Goal: Task Accomplishment & Management: Manage account settings

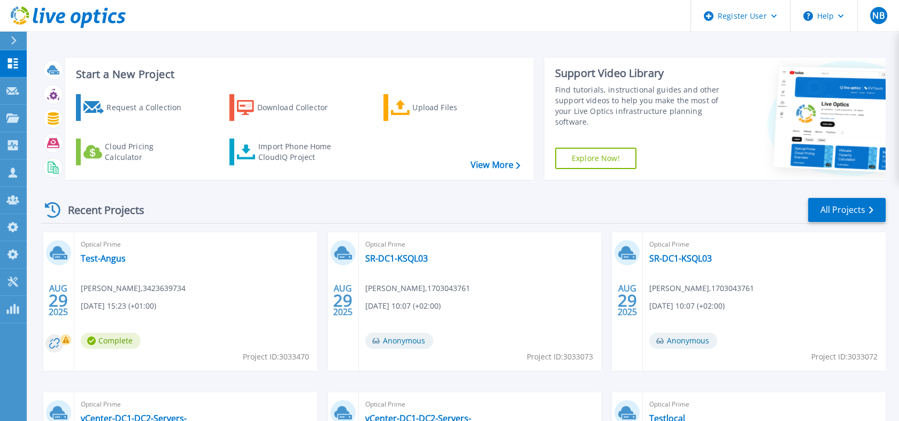
click at [75, 4] on link at bounding box center [63, 16] width 126 height 32
click at [115, 9] on icon at bounding box center [68, 17] width 115 height 22
click at [13, 160] on link "Customers Customers" at bounding box center [13, 172] width 27 height 27
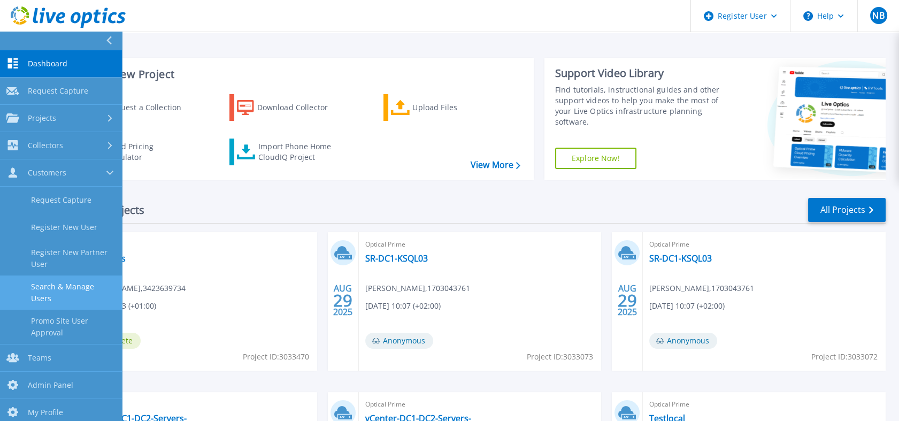
click at [82, 296] on link "Search & Manage Users" at bounding box center [61, 292] width 122 height 34
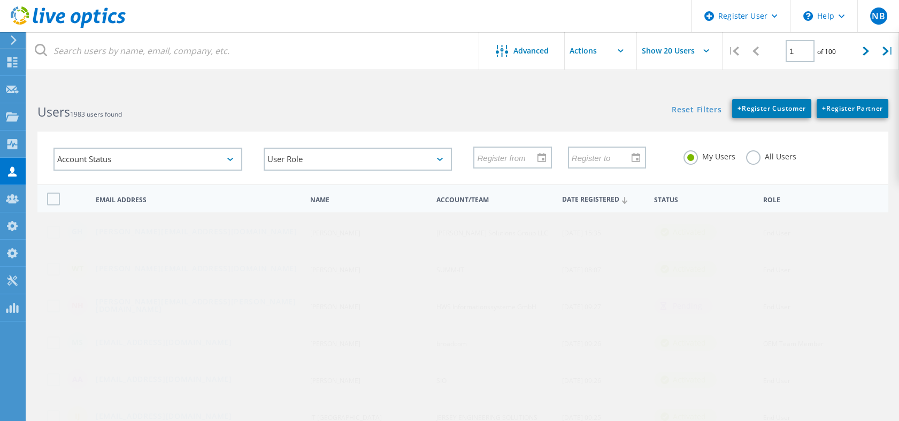
click at [512, 102] on div "Reset Filters + Register Customer + Register Partner Show Filters" at bounding box center [680, 103] width 436 height 30
click at [166, 68] on div at bounding box center [449, 69] width 899 height 3
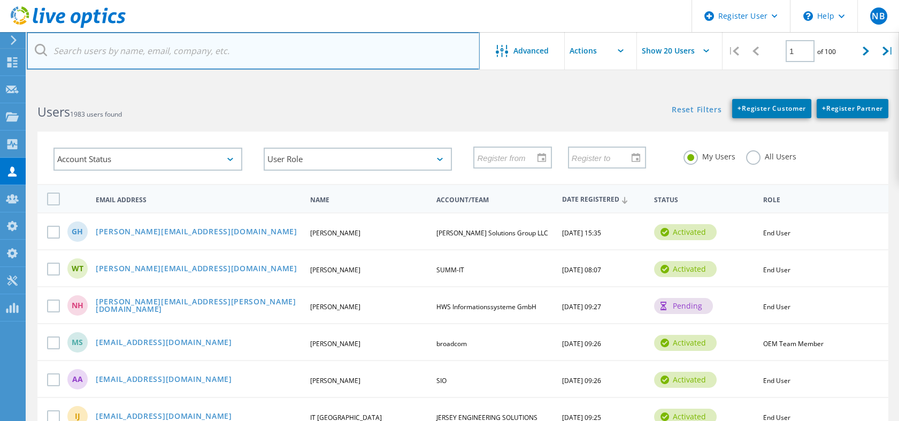
click at [173, 50] on input "text" at bounding box center [253, 50] width 453 height 37
paste input "irani.junior@unitech"
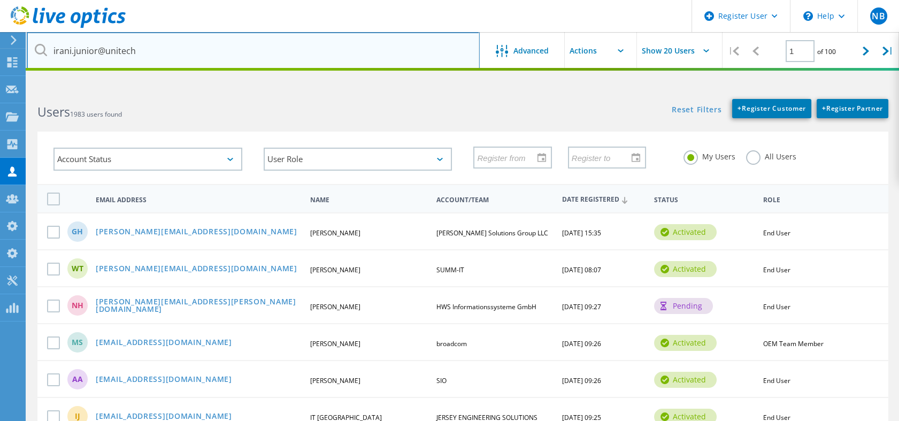
type input "irani.junior@unitech"
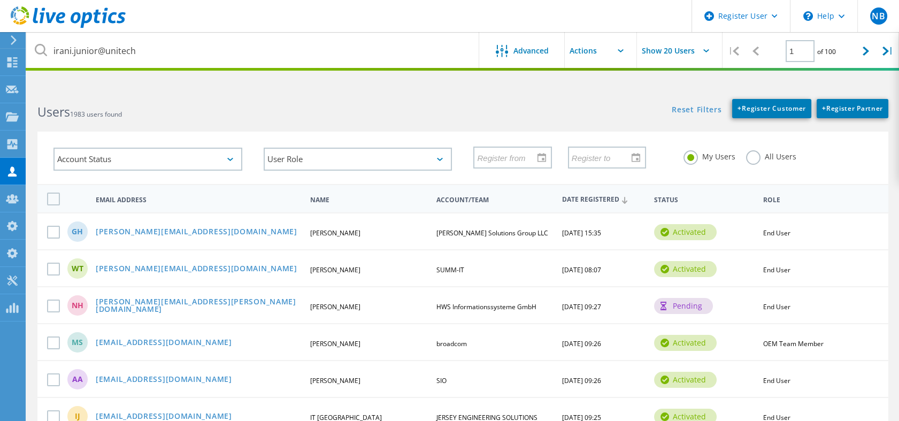
click at [747, 160] on label "All Users" at bounding box center [771, 155] width 50 height 10
click at [0, 0] on input "All Users" at bounding box center [0, 0] width 0 height 0
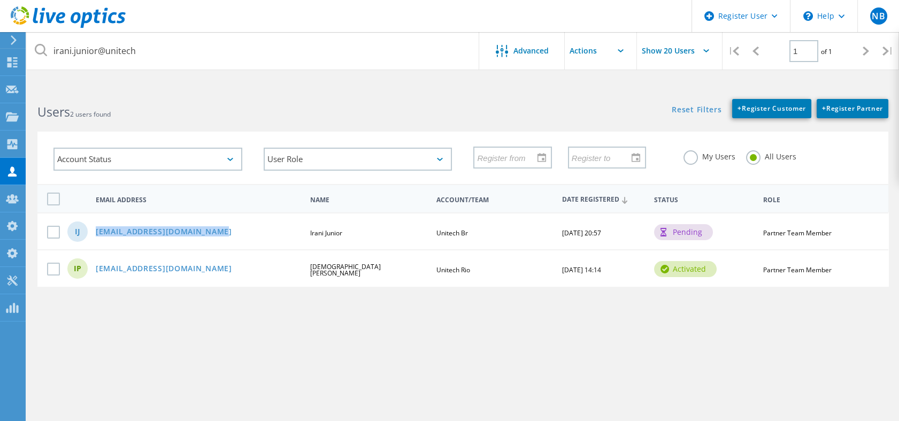
drag, startPoint x: 208, startPoint y: 226, endPoint x: 203, endPoint y: 231, distance: 7.6
click at [203, 231] on div "IJ irani.junior@unitech.inf.br Irani Junior Unitech Br 09/03/2025, 20:57 pendin…" at bounding box center [462, 230] width 850 height 37
copy link "[EMAIL_ADDRESS][DOMAIN_NAME]"
click at [14, 228] on use at bounding box center [12, 226] width 11 height 10
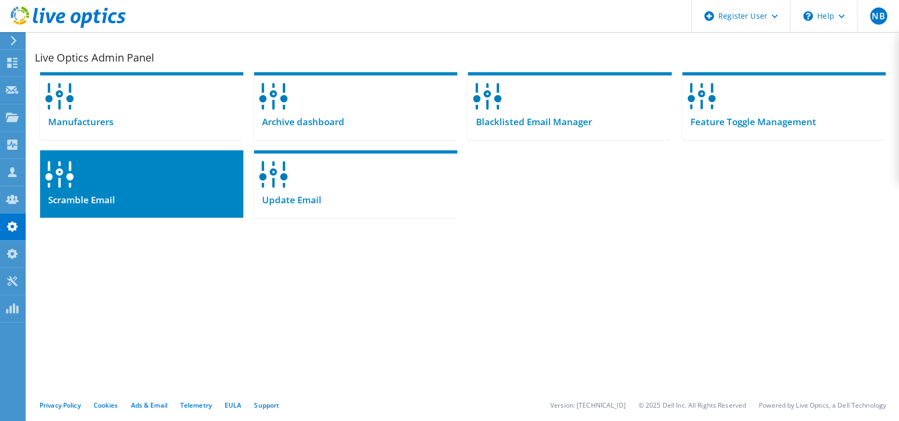
click at [166, 183] on div at bounding box center [141, 170] width 203 height 41
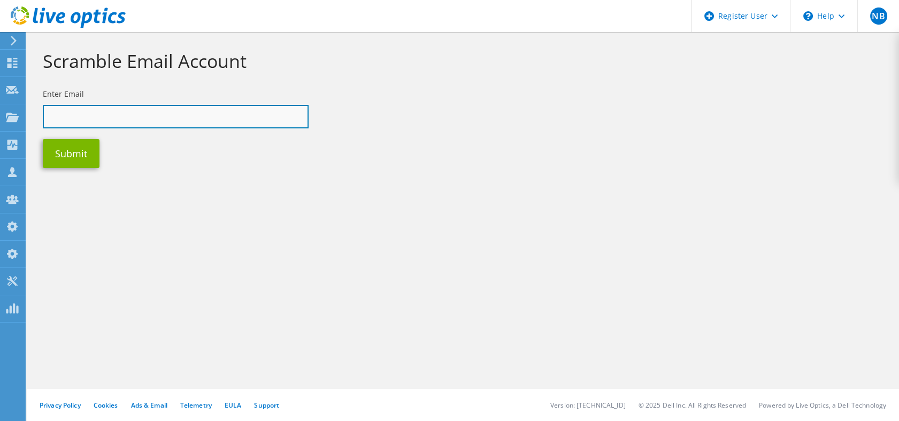
click at [165, 109] on input "text" at bounding box center [176, 117] width 266 height 24
paste input "[EMAIL_ADDRESS][DOMAIN_NAME]"
type input "[EMAIL_ADDRESS][DOMAIN_NAME]"
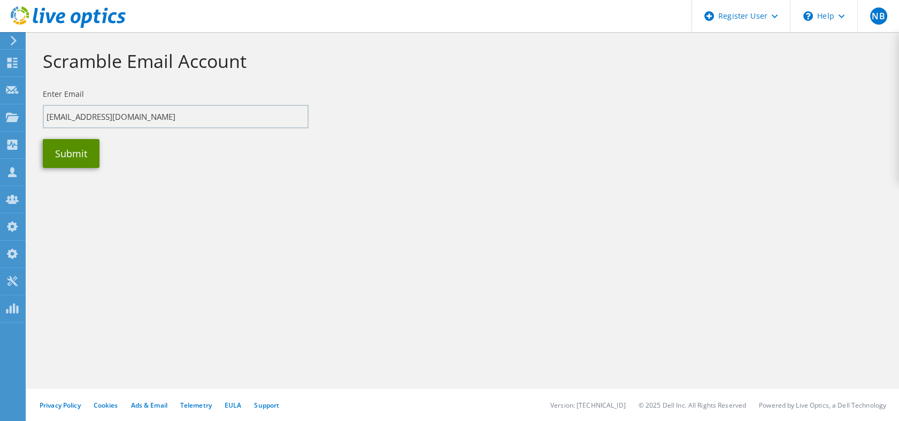
click at [86, 148] on button "Submit" at bounding box center [71, 153] width 57 height 29
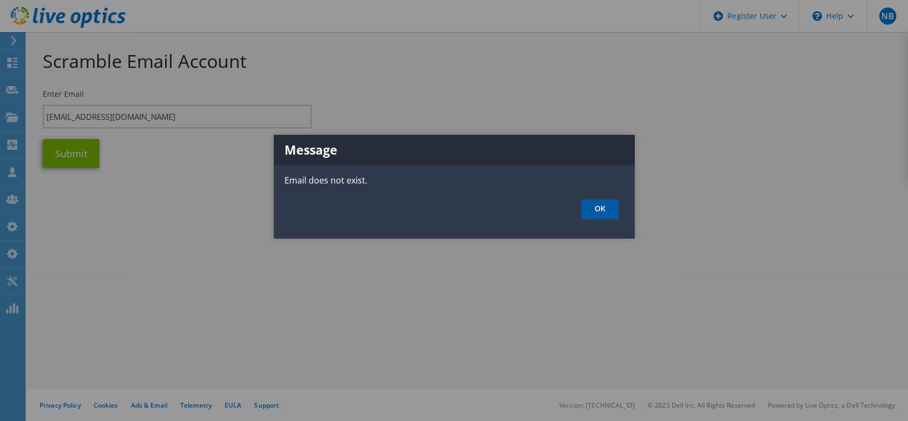
click at [585, 210] on link "OK" at bounding box center [599, 209] width 37 height 20
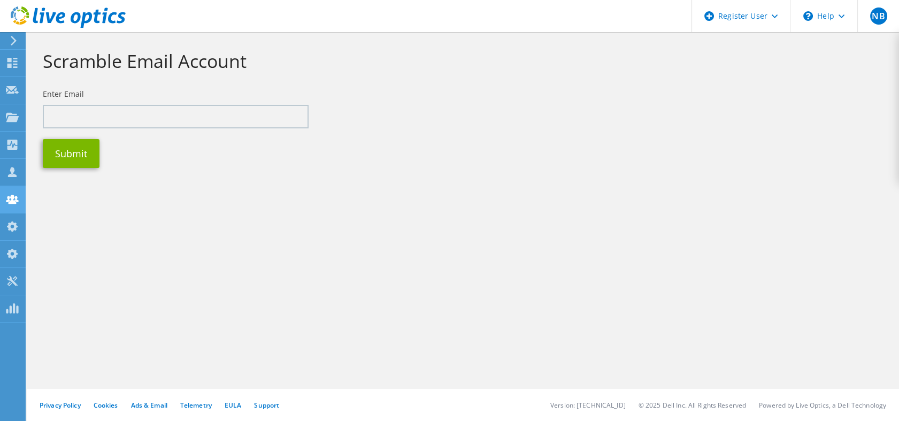
click at [10, 201] on use at bounding box center [12, 198] width 13 height 9
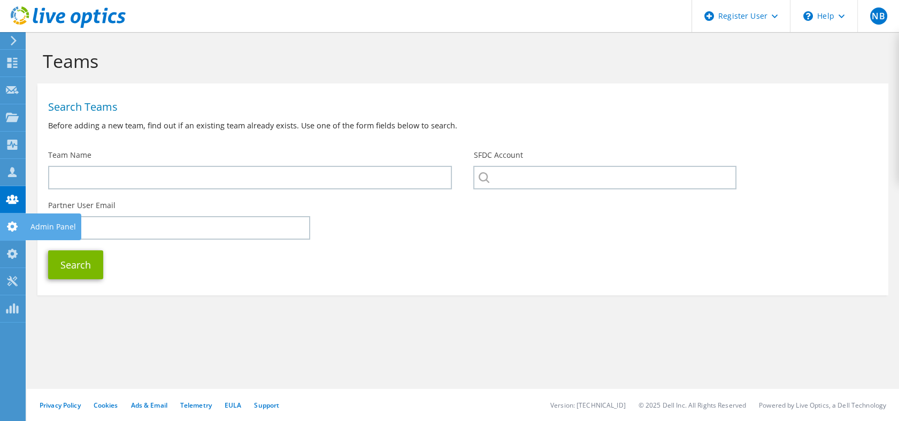
click at [16, 230] on icon at bounding box center [12, 226] width 13 height 10
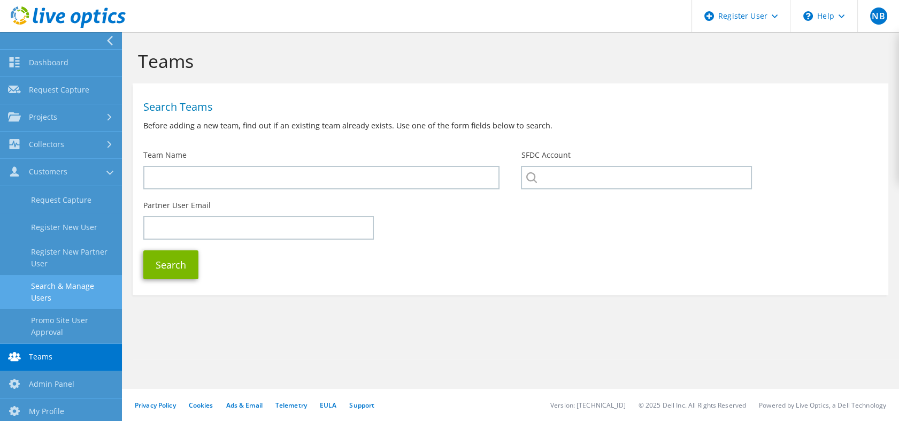
click at [66, 289] on link "Search & Manage Users" at bounding box center [61, 292] width 122 height 34
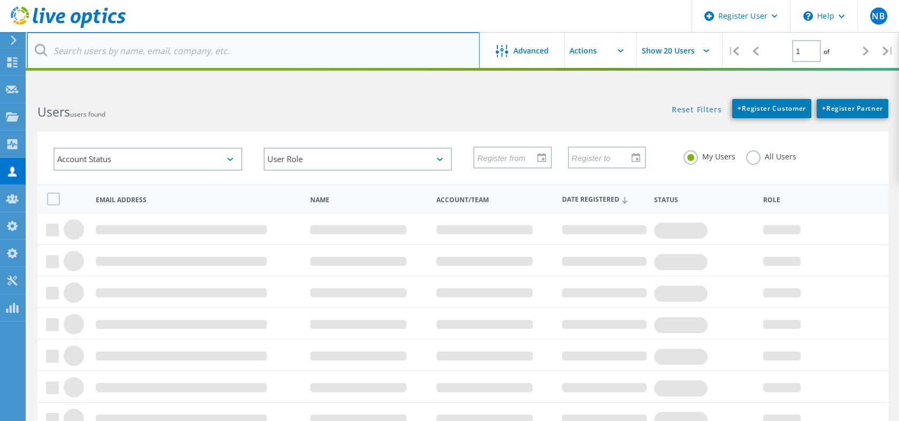
click at [349, 34] on input "text" at bounding box center [253, 50] width 453 height 37
paste input "irani.junior@unitech.inf.br"
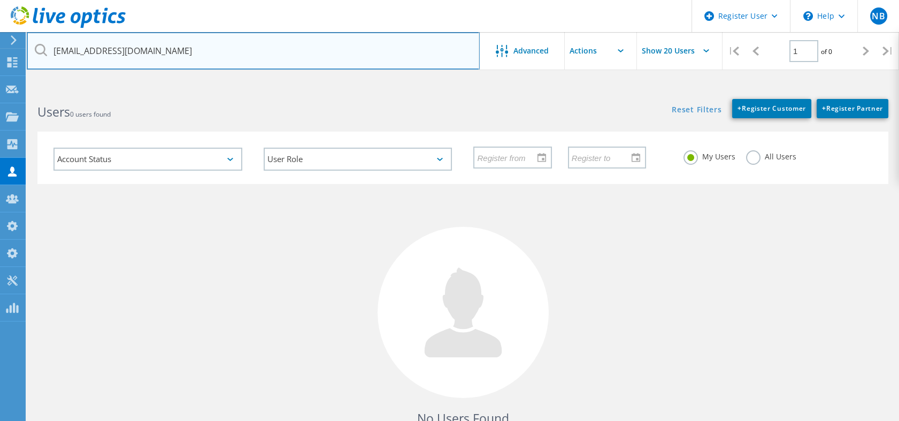
drag, startPoint x: 133, startPoint y: 52, endPoint x: 177, endPoint y: 50, distance: 45.0
click at [177, 50] on input "irani.junior@unitech.inf.br" at bounding box center [253, 50] width 453 height 37
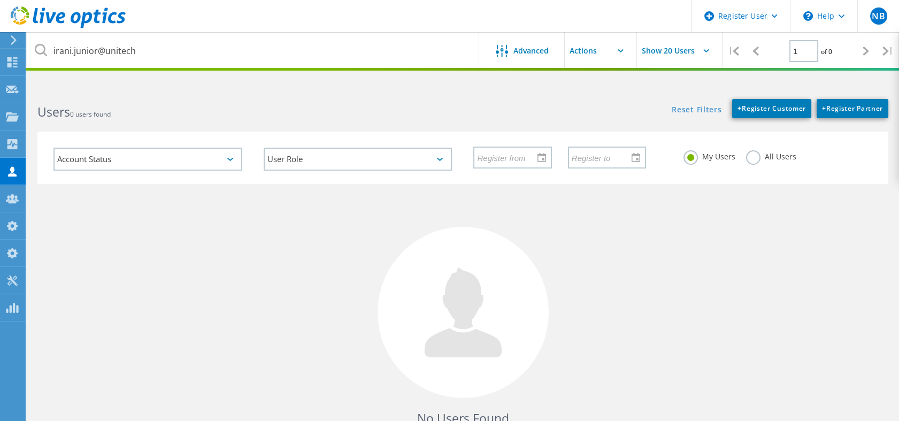
click at [753, 158] on label "All Users" at bounding box center [771, 155] width 50 height 10
click at [0, 0] on input "All Users" at bounding box center [0, 0] width 0 height 0
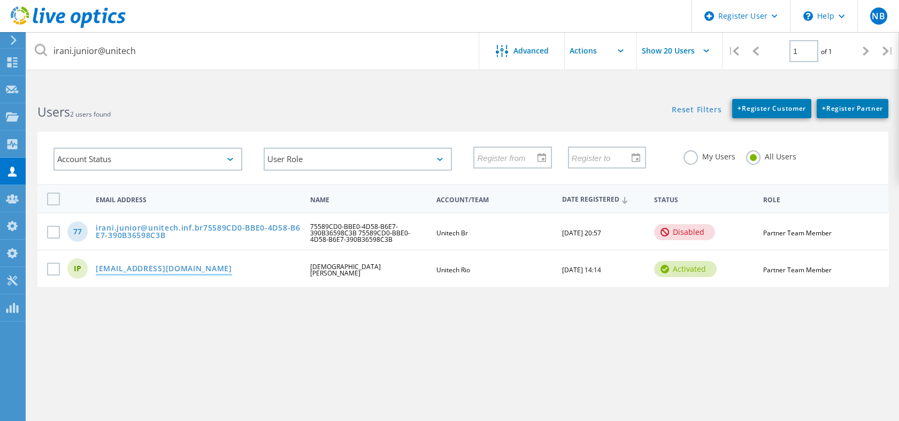
drag, startPoint x: 235, startPoint y: 265, endPoint x: 96, endPoint y: 267, distance: 138.5
click at [96, 267] on div "irani.junior@unitech-rio.com.br" at bounding box center [198, 269] width 216 height 9
copy link "irani.junior@unitech-rio.com.br"
drag, startPoint x: 94, startPoint y: 225, endPoint x: 201, endPoint y: 225, distance: 107.4
click at [201, 225] on div "irani.junior@unitech.inf.br75589CD0-BBE0-4D58-B6E7-390B36598C3B" at bounding box center [198, 232] width 216 height 17
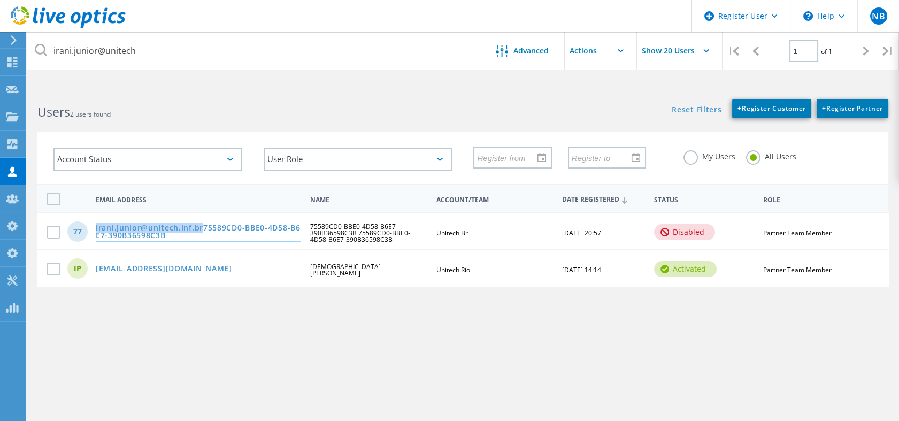
copy link "irani.junior@unitech.inf.br"
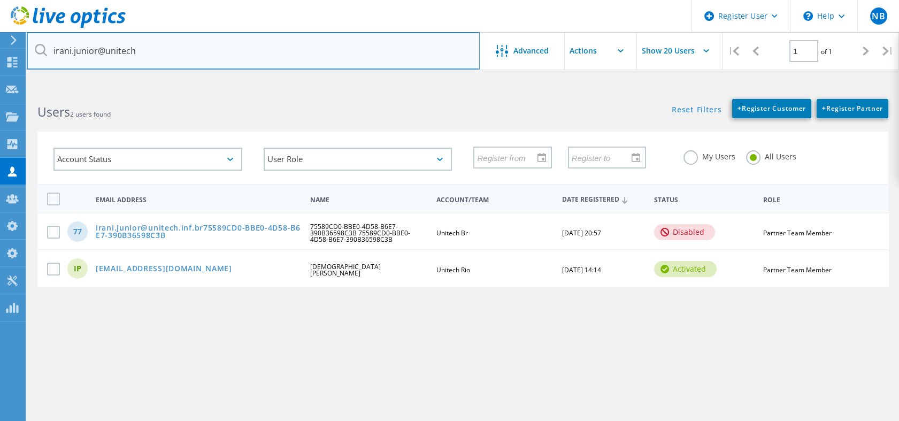
drag, startPoint x: 135, startPoint y: 49, endPoint x: 52, endPoint y: 51, distance: 82.9
click at [52, 51] on input "irani.junior@unitech" at bounding box center [253, 50] width 453 height 37
paste input "rodrigo.perrucho"
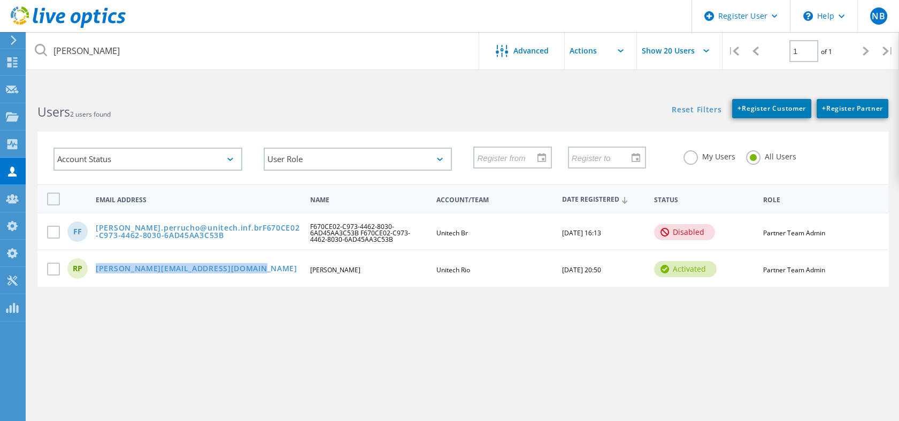
drag, startPoint x: 256, startPoint y: 266, endPoint x: 92, endPoint y: 270, distance: 163.1
click at [92, 270] on div "rodrigo.perrucho@unitech-rio.com.br" at bounding box center [198, 269] width 216 height 9
copy link "rodrigo.perrucho@unitech-rio.com.br"
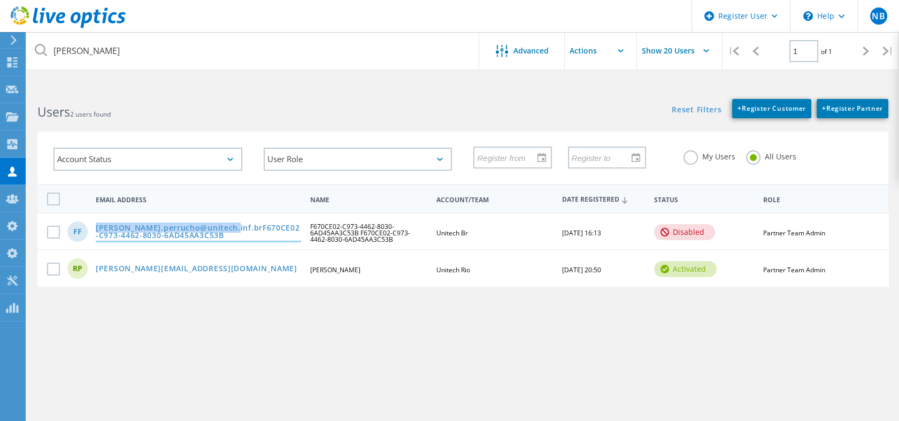
drag, startPoint x: 94, startPoint y: 227, endPoint x: 223, endPoint y: 223, distance: 129.4
click at [223, 224] on div "rodrigo.perrucho@unitech.inf.brF670CE02-C973-4462-8030-6AD45AA3C53B" at bounding box center [198, 232] width 216 height 17
copy link "rodrigo.perrucho@unitech.inf.br"
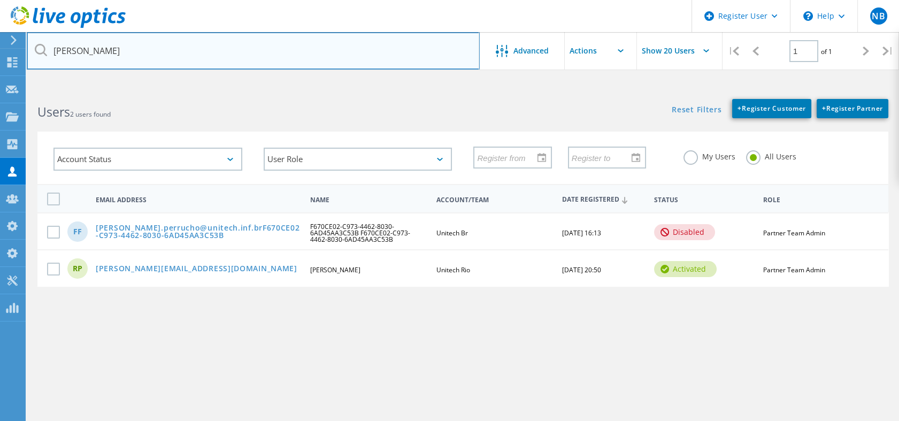
drag, startPoint x: 207, startPoint y: 47, endPoint x: 43, endPoint y: 60, distance: 164.6
click at [43, 60] on input "rodrigo.perrucho@unitech" at bounding box center [253, 50] width 453 height 37
paste input "fernando.garganta"
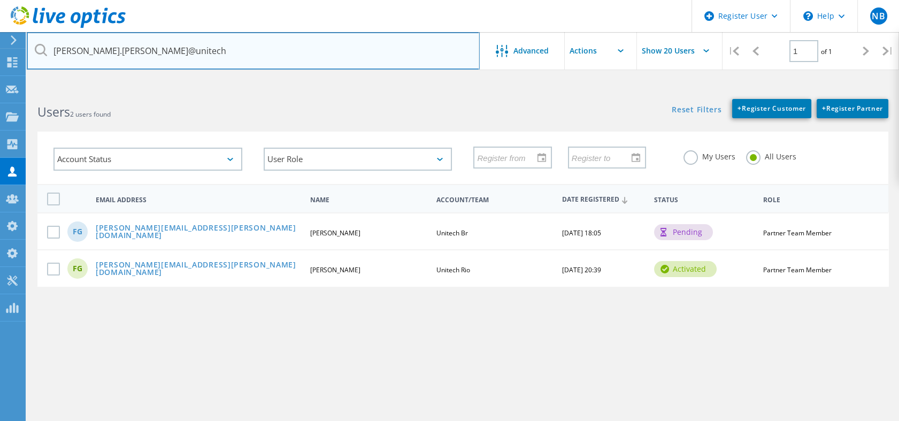
click at [373, 56] on input "fernando.garganta@unitech" at bounding box center [253, 50] width 453 height 37
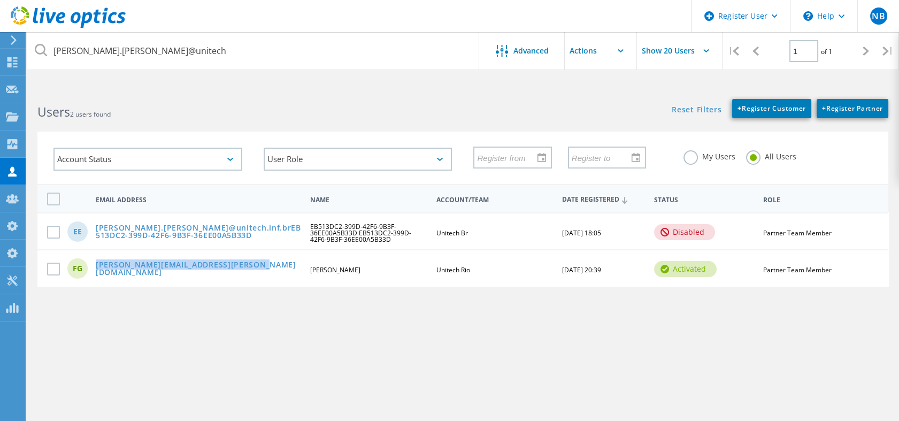
drag, startPoint x: 265, startPoint y: 264, endPoint x: 90, endPoint y: 272, distance: 175.0
click at [90, 272] on div "fernando.garganta@unitech-rio.com.br" at bounding box center [198, 269] width 216 height 17
copy link "fernando.garganta@unitech-rio.com.br"
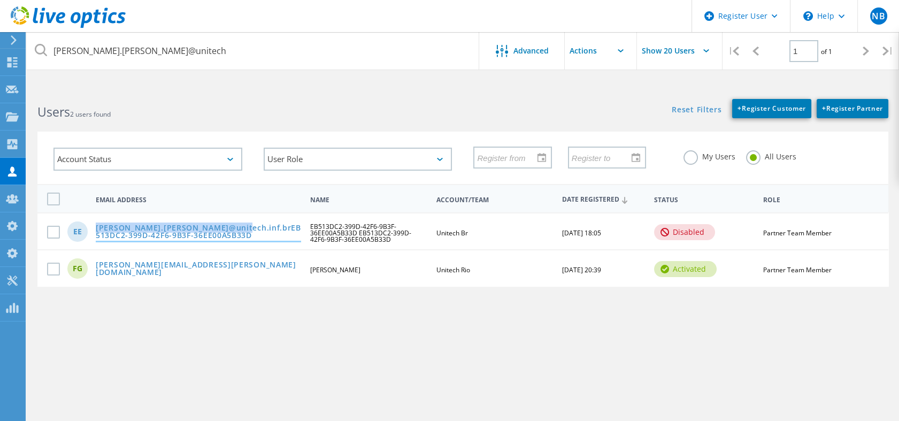
drag, startPoint x: 90, startPoint y: 223, endPoint x: 230, endPoint y: 226, distance: 140.1
click at [230, 226] on div "fernando.garganta@unitech.inf.brEB513DC2-399D-42F6-9B3F-36EE00A5B33D" at bounding box center [198, 232] width 216 height 17
copy link "fernando.garganta@unitech.inf.br"
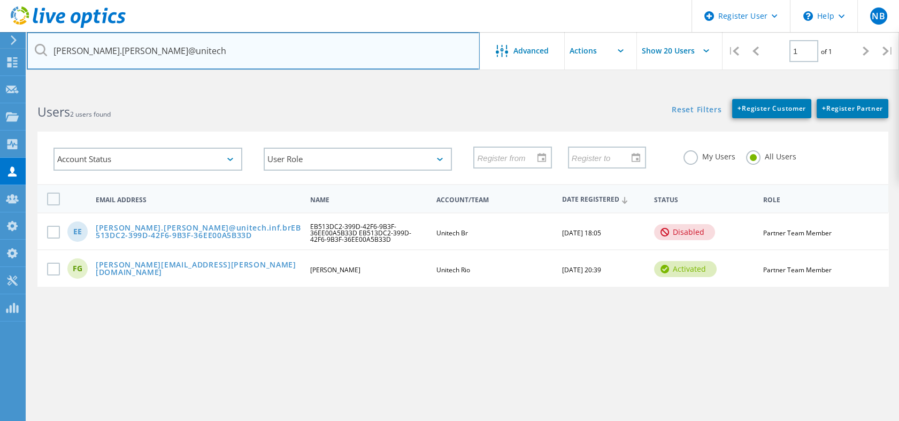
drag, startPoint x: 202, startPoint y: 48, endPoint x: 36, endPoint y: 66, distance: 166.8
click at [36, 66] on input "fernando.garganta@unitech" at bounding box center [253, 50] width 453 height 37
paste input "rancisco.chagas"
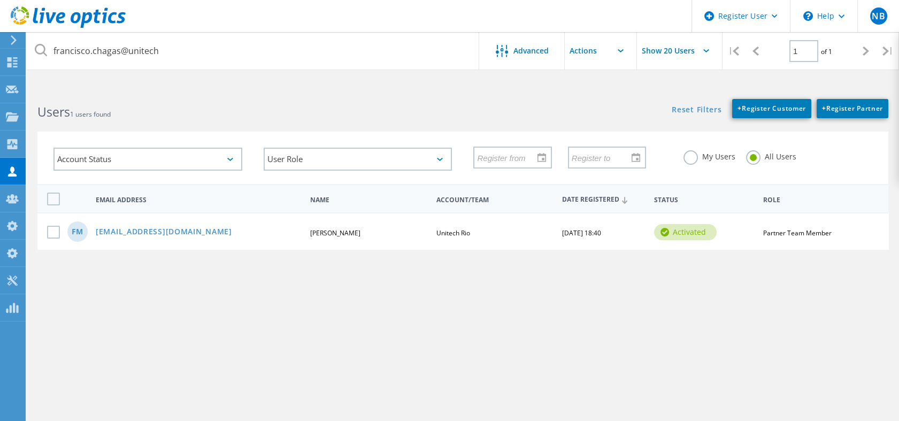
drag, startPoint x: 256, startPoint y: 229, endPoint x: 94, endPoint y: 231, distance: 162.5
click at [94, 231] on div "francisco.chagas@unitech-rio.com.br" at bounding box center [198, 232] width 216 height 9
copy link "francisco.chagas@unitech-rio.com.br"
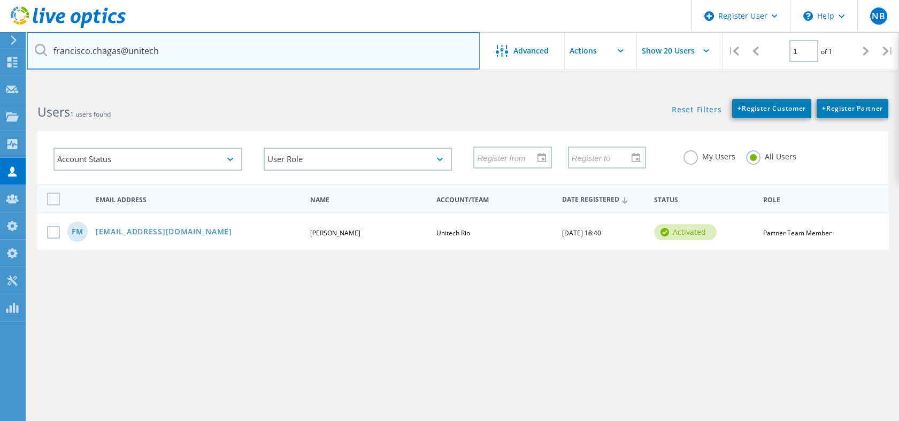
drag, startPoint x: 206, startPoint y: 61, endPoint x: 47, endPoint y: 59, distance: 159.8
click at [47, 59] on input "francisco.chagas@unitech" at bounding box center [253, 50] width 453 height 37
paste input "roberto.muller"
drag, startPoint x: 180, startPoint y: 57, endPoint x: 30, endPoint y: 55, distance: 149.7
click at [30, 55] on input "roberto.muller@unitech" at bounding box center [253, 50] width 453 height 37
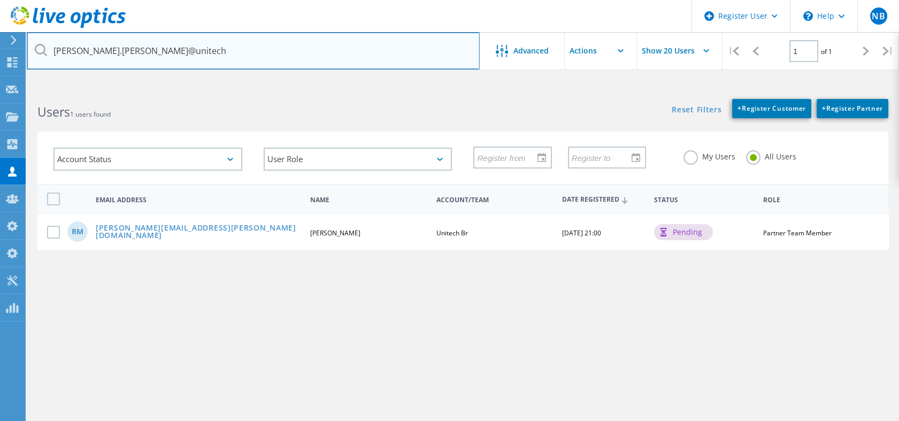
paste input "jccl"
drag, startPoint x: 174, startPoint y: 55, endPoint x: 38, endPoint y: 54, distance: 135.8
click at [38, 54] on div "jccl@unitech" at bounding box center [253, 50] width 452 height 37
paste input "text"
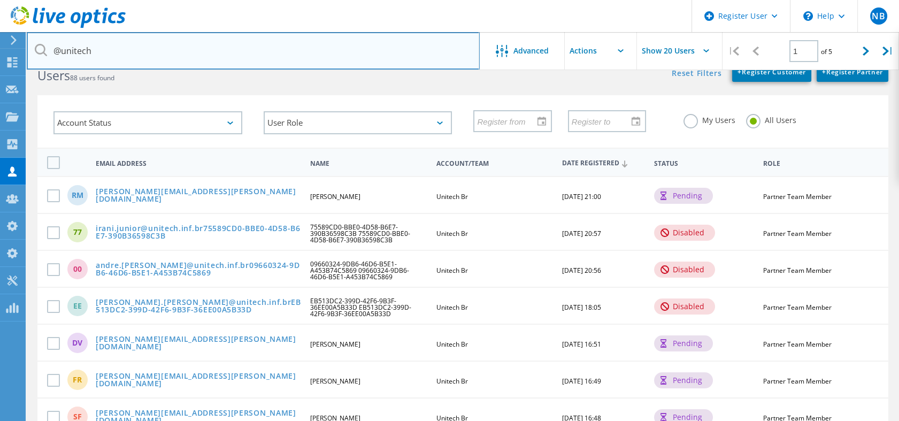
scroll to position [34, 0]
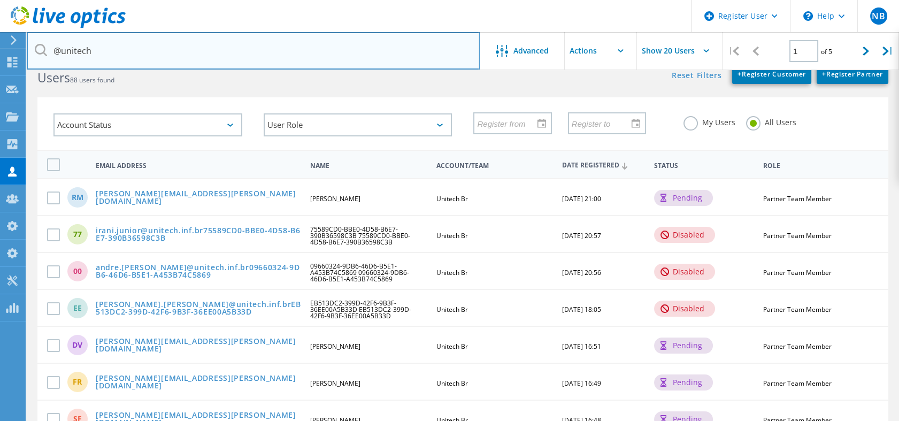
click at [128, 52] on input "@unitech" at bounding box center [253, 50] width 453 height 37
drag, startPoint x: 136, startPoint y: 49, endPoint x: 29, endPoint y: 62, distance: 107.7
click at [29, 62] on input "@unitech" at bounding box center [253, 50] width 453 height 37
paste input "Luiz Antonio Gonçalves da Silva"
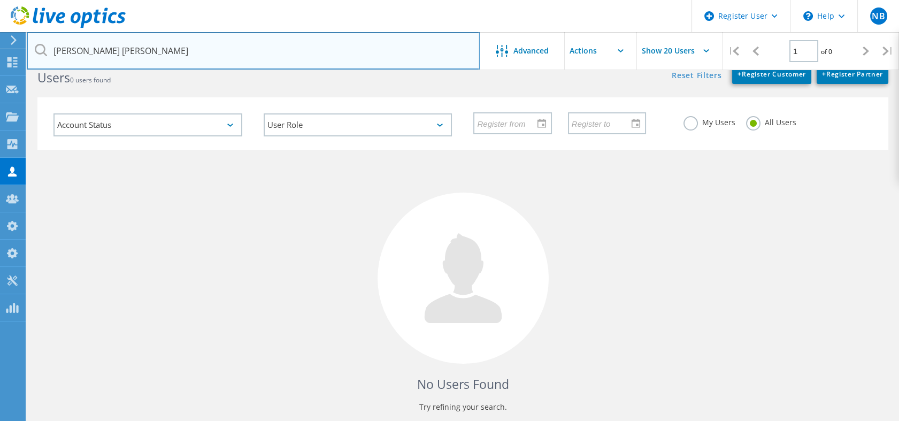
drag, startPoint x: 113, startPoint y: 51, endPoint x: 226, endPoint y: 53, distance: 112.3
click at [226, 53] on input "Luiz Antonio Gonçalves da Silva" at bounding box center [253, 50] width 453 height 37
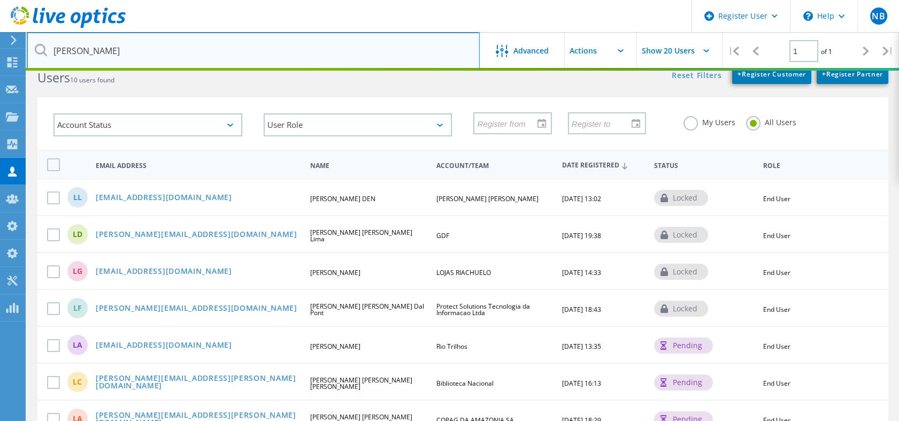
type input "Luiz Antonio Gon"
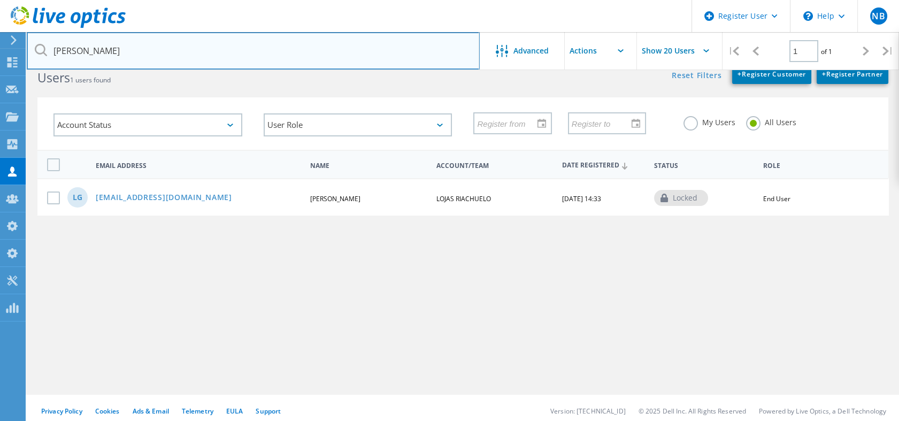
drag, startPoint x: 133, startPoint y: 38, endPoint x: 33, endPoint y: 55, distance: 101.2
click at [33, 55] on input "Luiz Antonio Gon" at bounding box center [253, 50] width 453 height 37
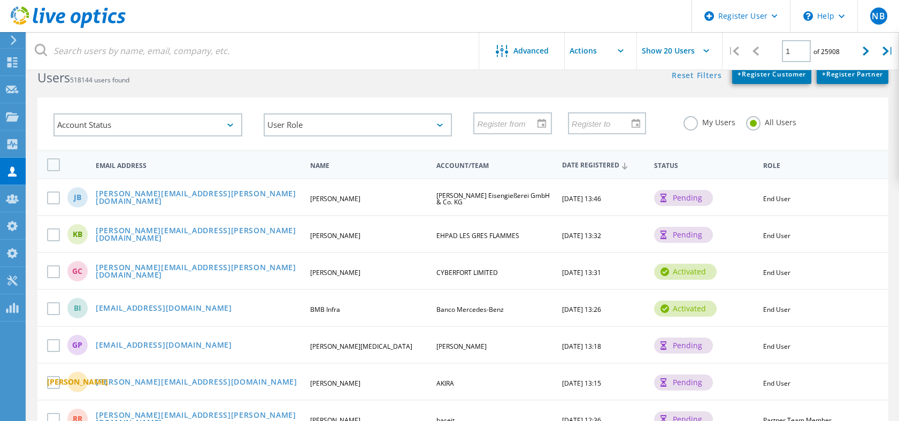
click at [134, 88] on div "Account Status Activated Pending Activation Pending Password Reset Activated No…" at bounding box center [463, 117] width 872 height 66
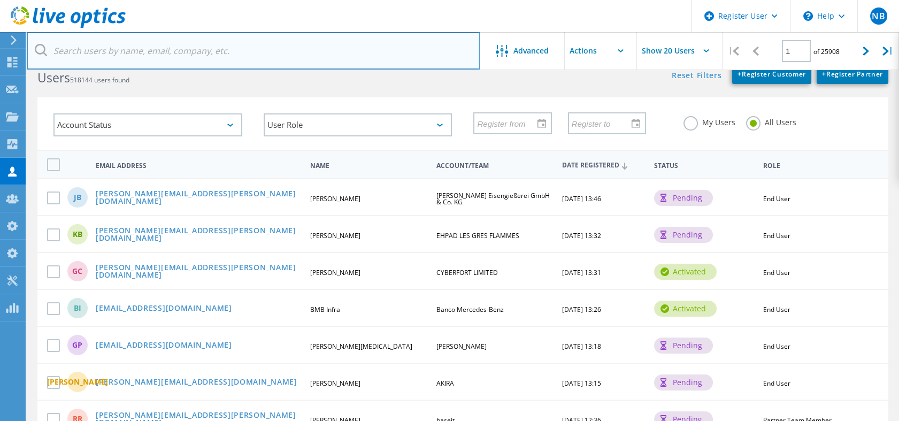
click at [287, 57] on input "text" at bounding box center [253, 50] width 453 height 37
paste input "Luiz Antonio Gonçalves da Silva"
type input "Luiz Antonio Gonçalves da Silva"
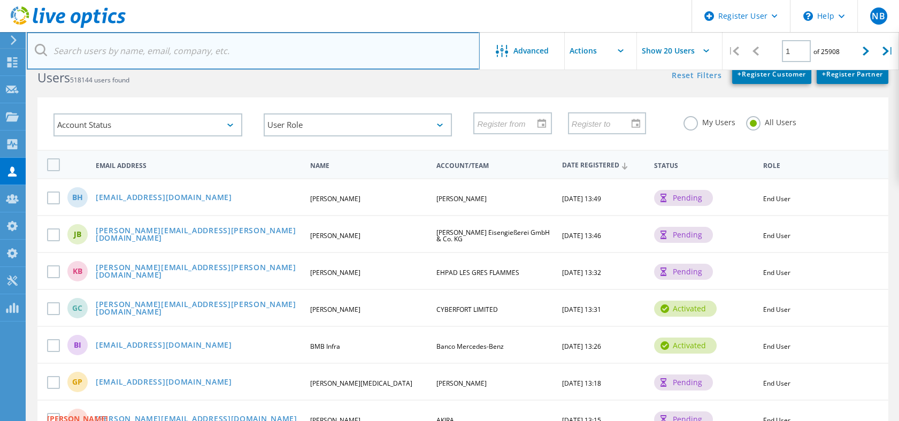
click at [258, 56] on input "text" at bounding box center [253, 50] width 453 height 37
paste input "@unitech.inf.br;"
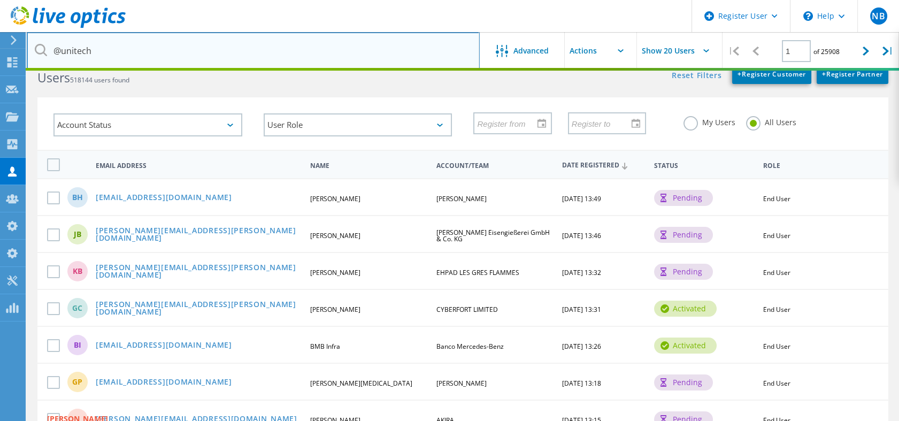
type input "@unitech"
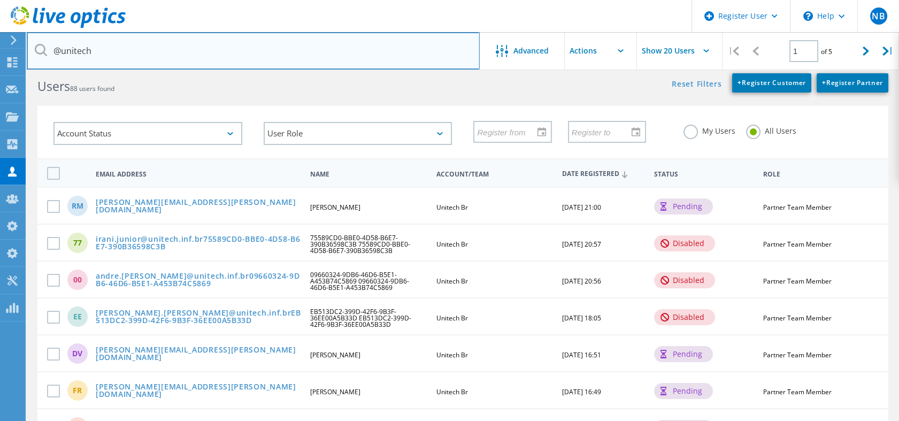
scroll to position [0, 0]
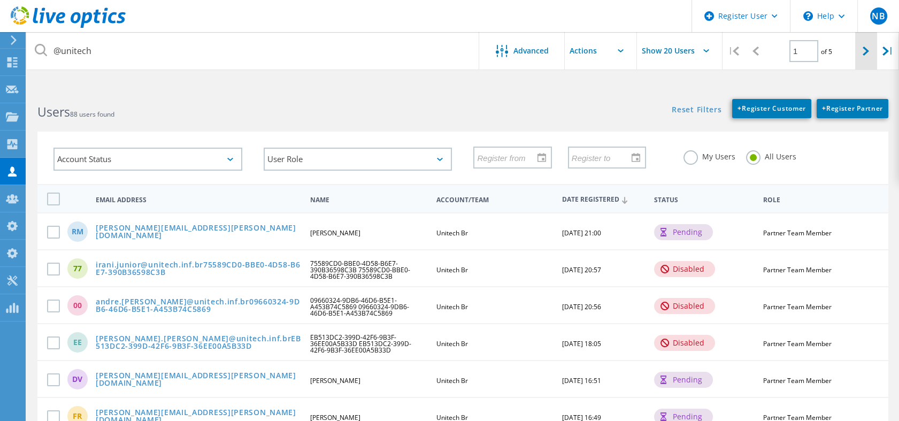
click at [868, 57] on div at bounding box center [866, 51] width 22 height 38
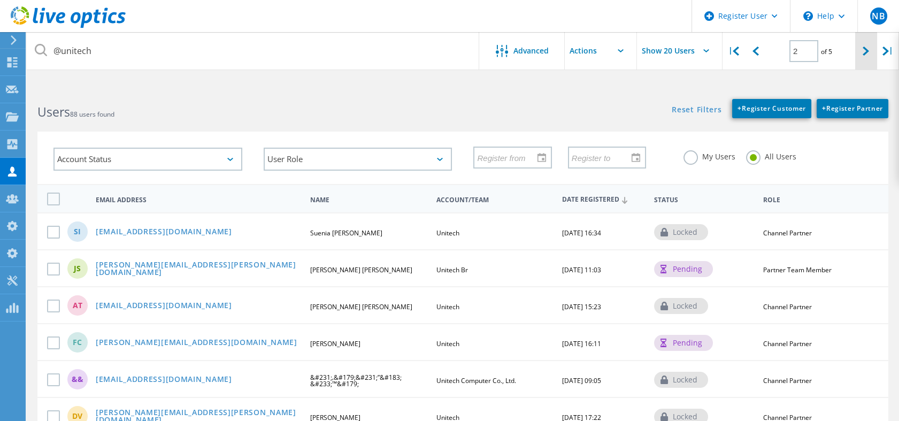
click at [857, 55] on div at bounding box center [866, 51] width 22 height 38
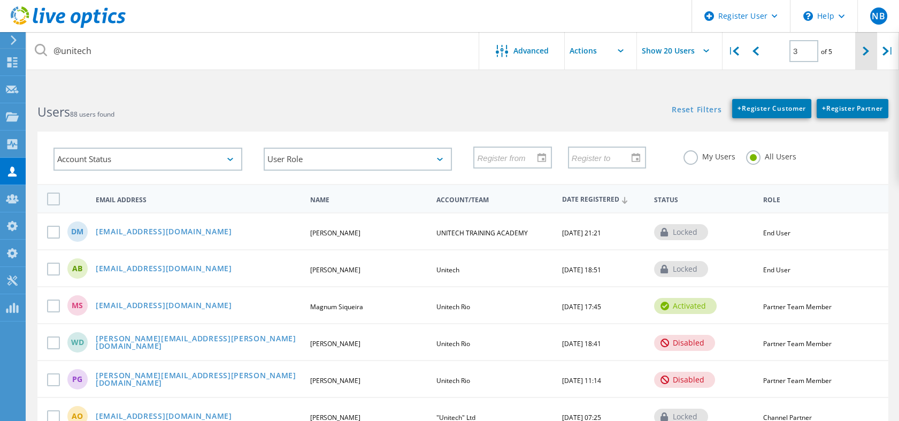
click at [860, 57] on div at bounding box center [866, 51] width 22 height 38
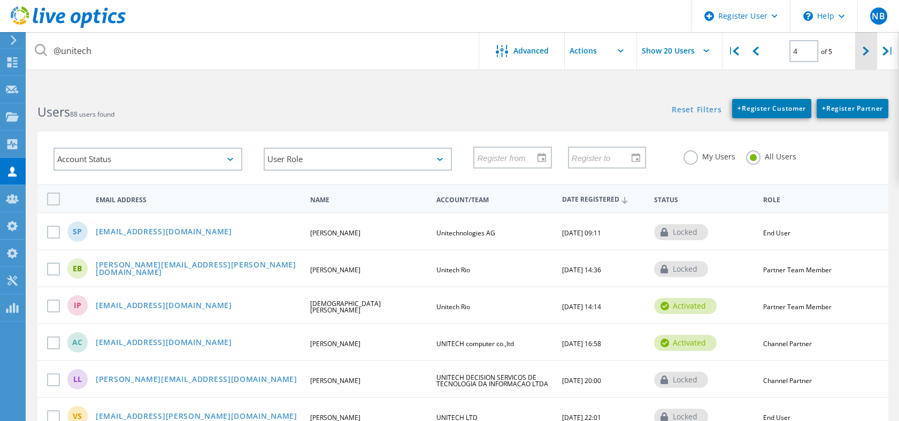
click at [858, 52] on div at bounding box center [866, 51] width 22 height 38
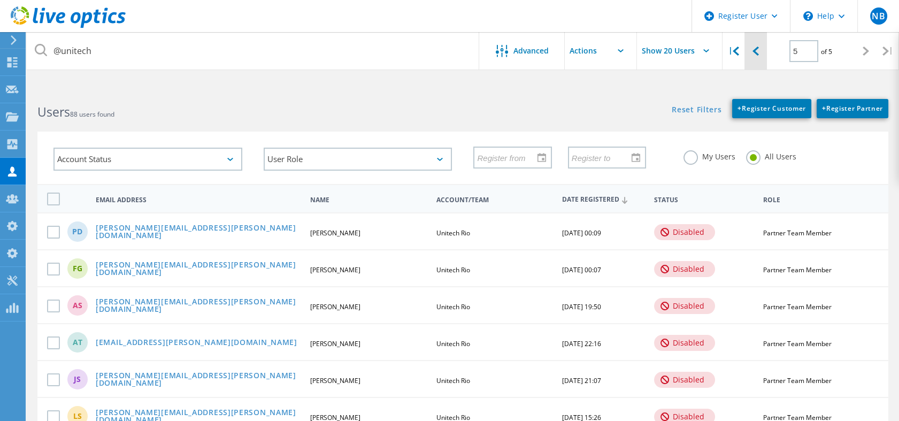
click at [754, 60] on div at bounding box center [755, 51] width 22 height 38
type input "4"
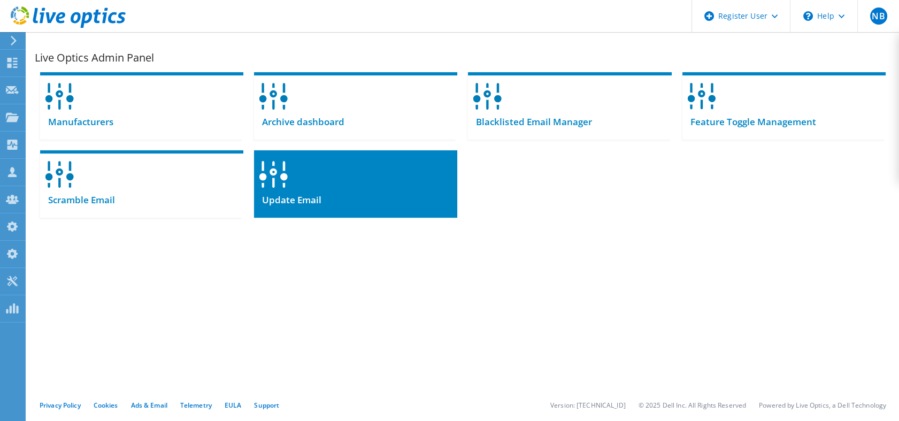
click at [373, 195] on div "Update Email" at bounding box center [355, 204] width 203 height 26
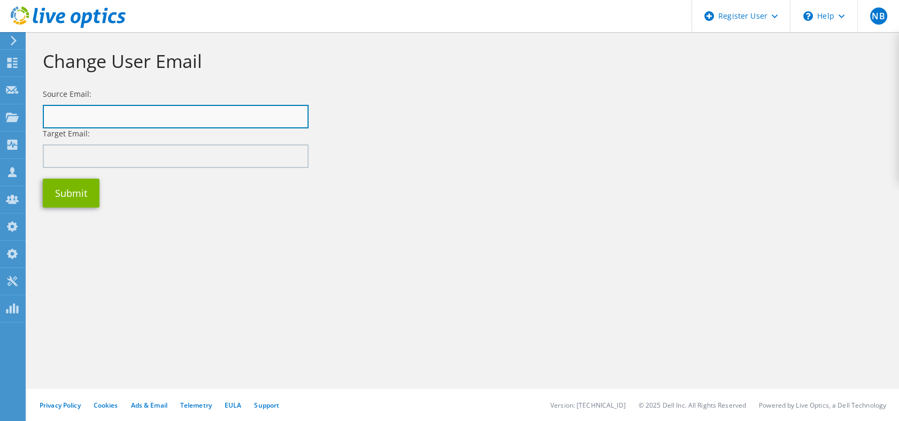
click at [135, 115] on input "text" at bounding box center [176, 117] width 266 height 24
paste input "[EMAIL_ADDRESS][DOMAIN_NAME]"
type input "[EMAIL_ADDRESS][DOMAIN_NAME]"
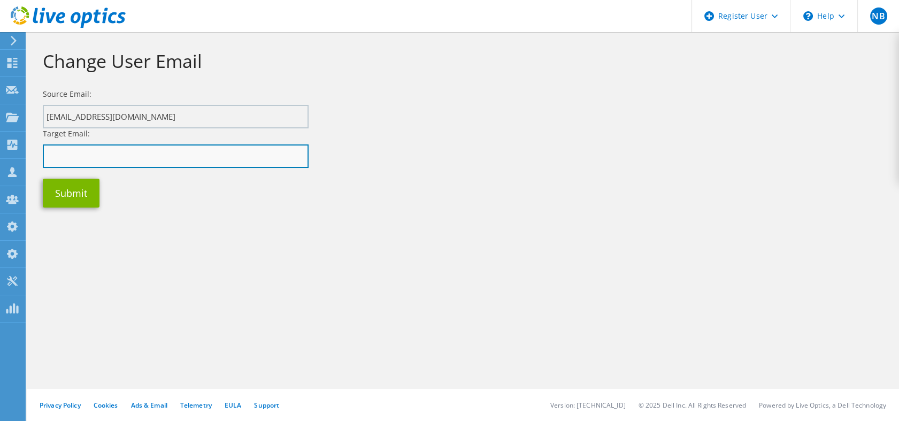
paste input "[EMAIL_ADDRESS][DOMAIN_NAME]"
click at [218, 155] on input "[EMAIL_ADDRESS][DOMAIN_NAME]" at bounding box center [176, 156] width 266 height 24
type input "[EMAIL_ADDRESS][DOMAIN_NAME]"
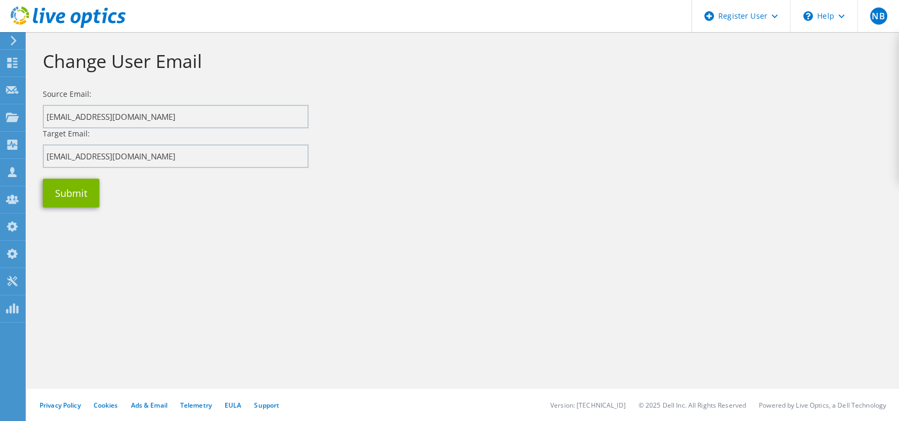
click at [334, 226] on section "Change User Email Source Email: irani.junior@unitech-rio.com.br Target Email: i…" at bounding box center [463, 149] width 872 height 234
click at [88, 196] on button "Submit" at bounding box center [71, 193] width 57 height 29
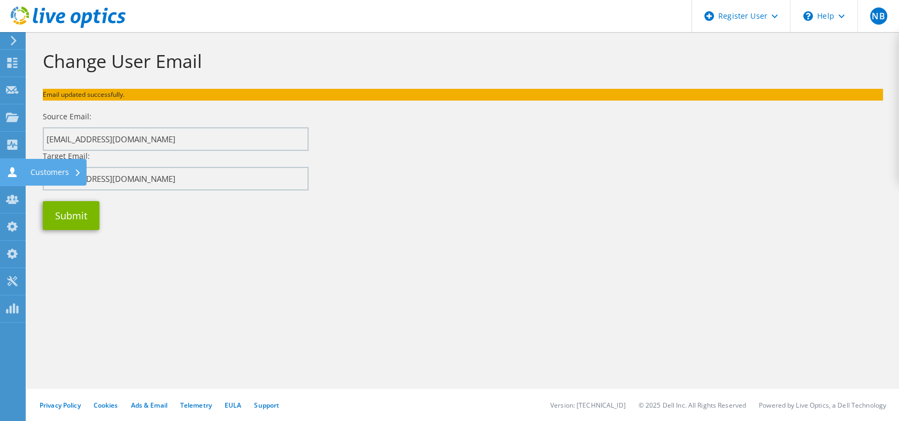
click at [17, 176] on icon at bounding box center [12, 172] width 13 height 10
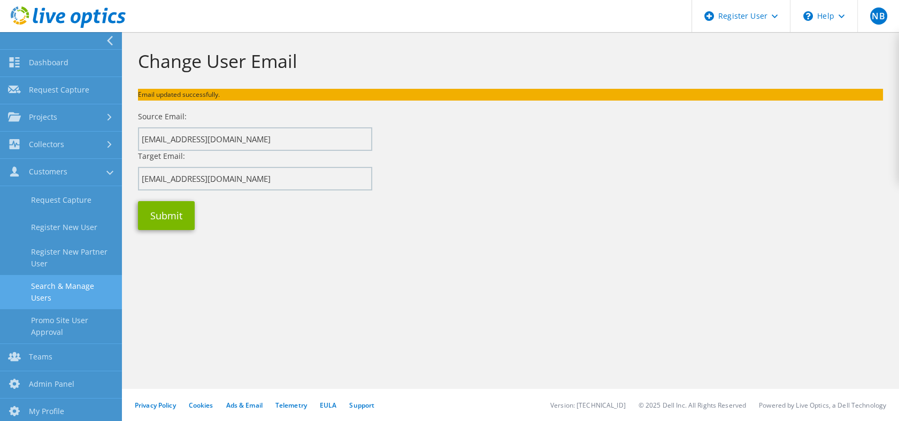
click at [71, 287] on link "Search & Manage Users" at bounding box center [61, 292] width 122 height 34
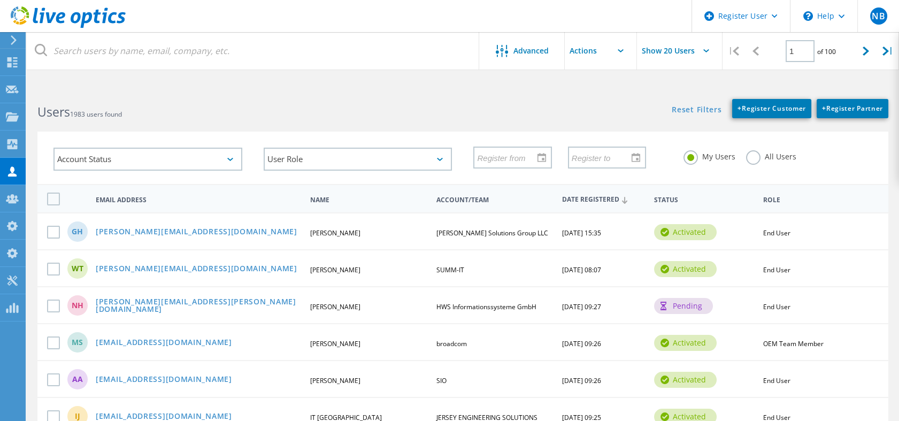
click at [571, 88] on div "Reset Filters + Register Customer + Register Partner Show Filters" at bounding box center [680, 103] width 436 height 30
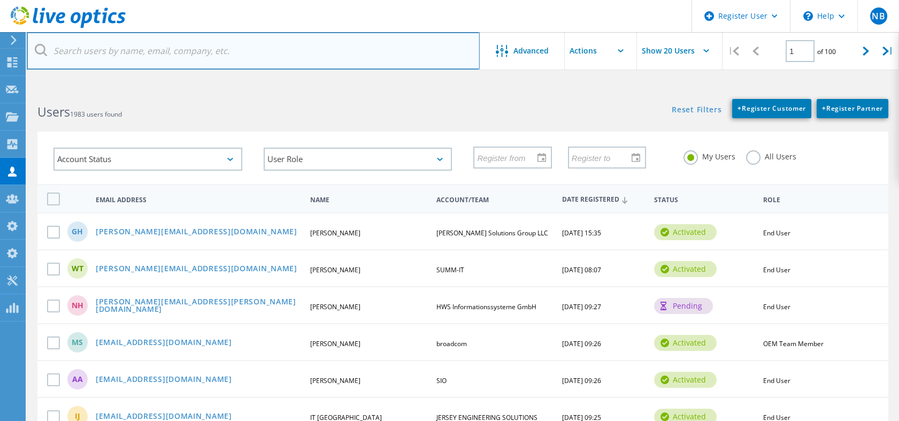
paste input "lags@unitech"
click at [273, 45] on input "text" at bounding box center [253, 50] width 453 height 37
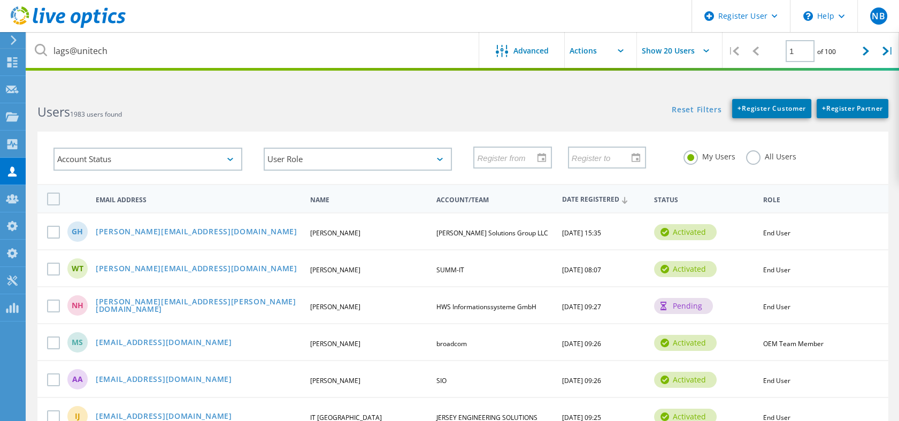
click at [754, 160] on label "All Users" at bounding box center [771, 155] width 50 height 10
click at [0, 0] on input "All Users" at bounding box center [0, 0] width 0 height 0
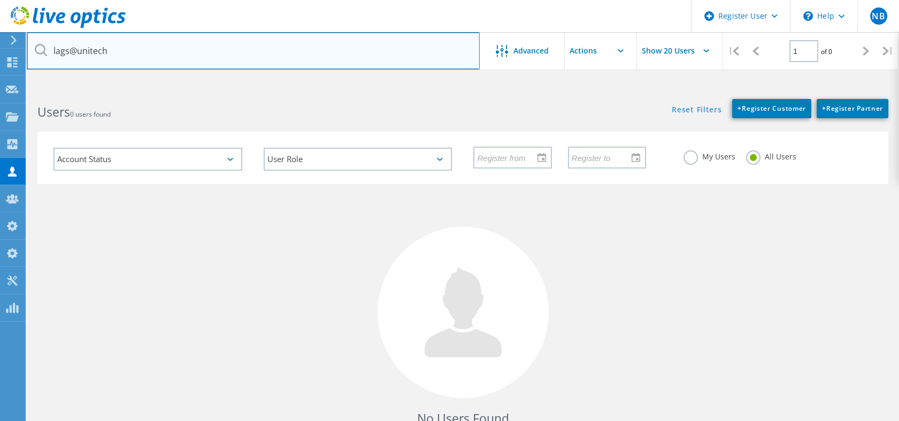
drag, startPoint x: 165, startPoint y: 50, endPoint x: 37, endPoint y: 59, distance: 128.1
click at [37, 59] on input "lags@unitech" at bounding box center [253, 50] width 453 height 37
paste input "rodrigo.perrucho"
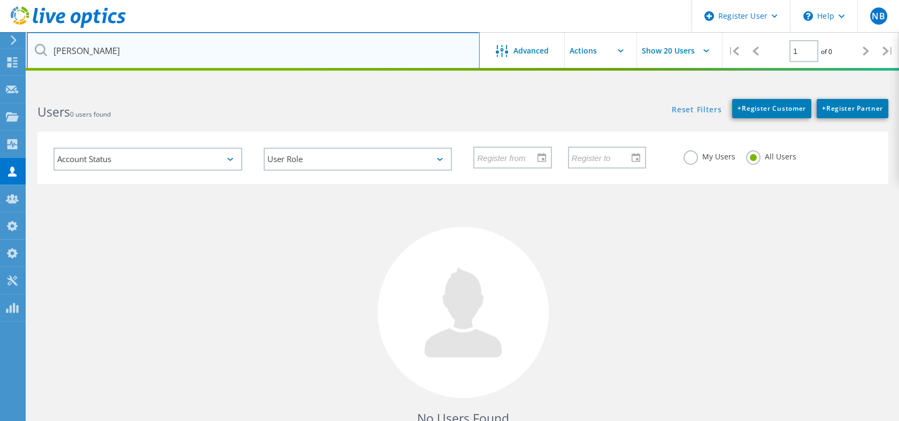
type input "rodrigo.perrucho@unitech"
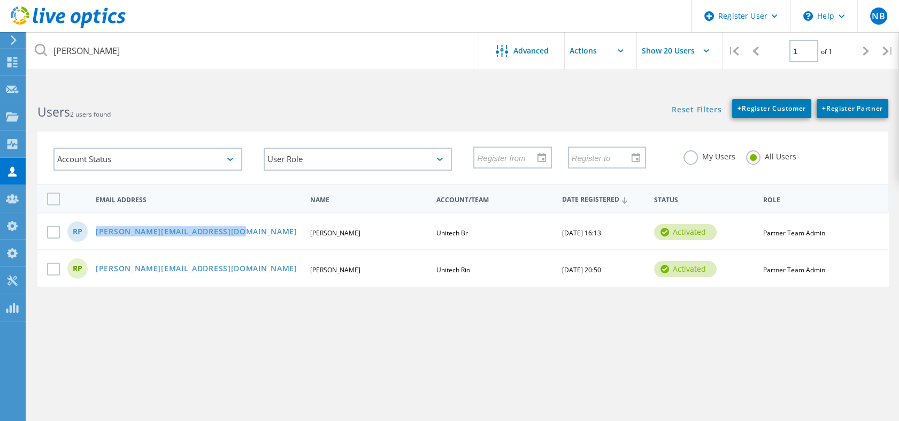
drag, startPoint x: 231, startPoint y: 228, endPoint x: 95, endPoint y: 228, distance: 136.3
click at [95, 228] on div "rodrigo.perrucho@unitech.inf.br" at bounding box center [198, 232] width 216 height 9
copy link "rodrigo.perrucho@unitech.inf.br"
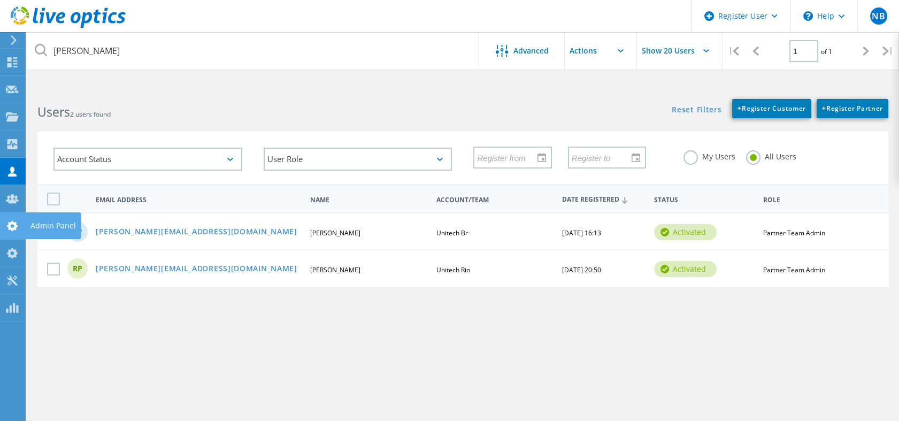
click at [9, 222] on use at bounding box center [12, 226] width 11 height 10
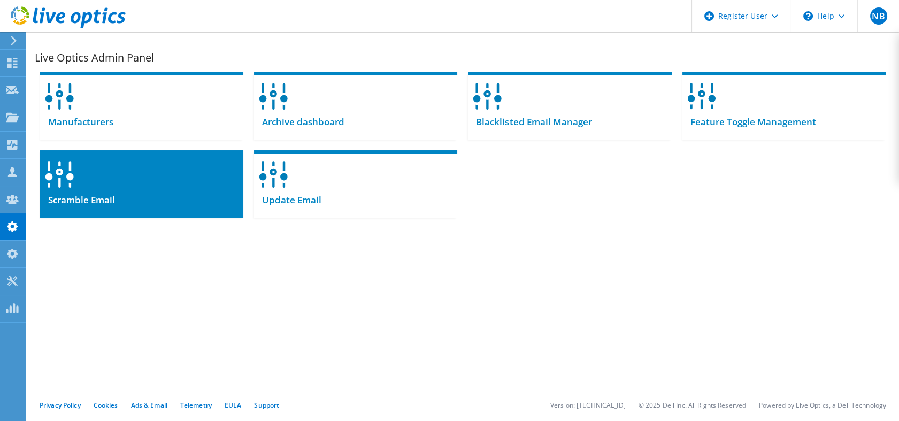
click at [180, 174] on div at bounding box center [141, 170] width 203 height 41
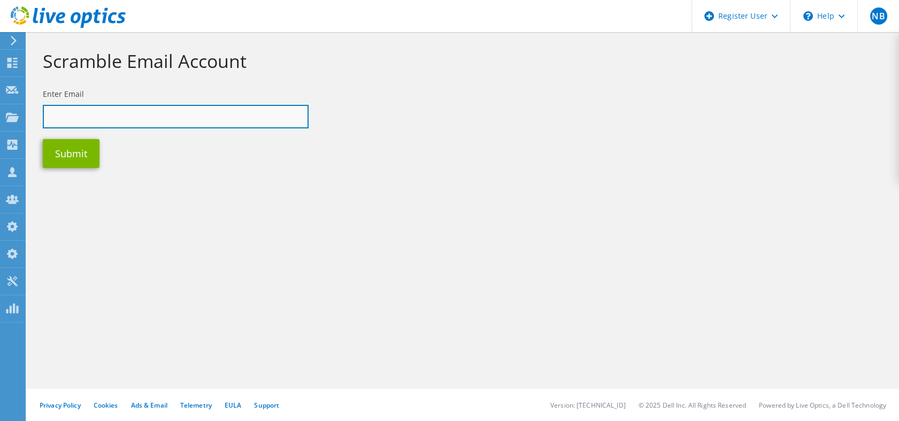
paste input "[PERSON_NAME][EMAIL_ADDRESS][DOMAIN_NAME]"
click at [162, 111] on input "[PERSON_NAME][EMAIL_ADDRESS][DOMAIN_NAME]" at bounding box center [176, 117] width 266 height 24
type input "[PERSON_NAME][EMAIL_ADDRESS][DOMAIN_NAME]"
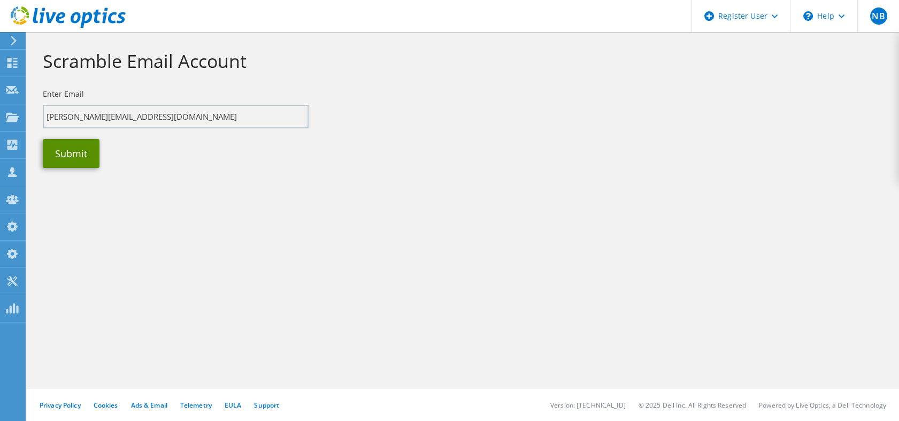
click at [92, 151] on button "Submit" at bounding box center [71, 153] width 57 height 29
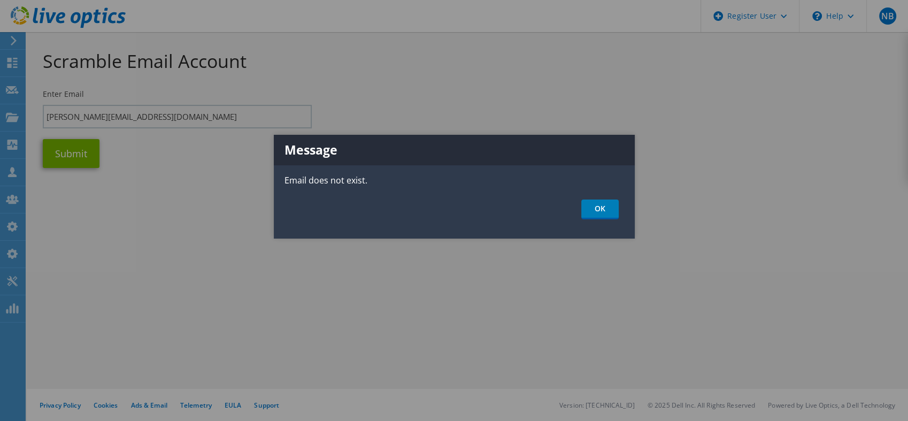
click at [585, 197] on div "Message Email does not exist. OK" at bounding box center [454, 187] width 361 height 104
click at [596, 227] on div "Message Email does not exist. OK" at bounding box center [454, 187] width 361 height 104
click at [596, 200] on link "OK" at bounding box center [599, 209] width 37 height 20
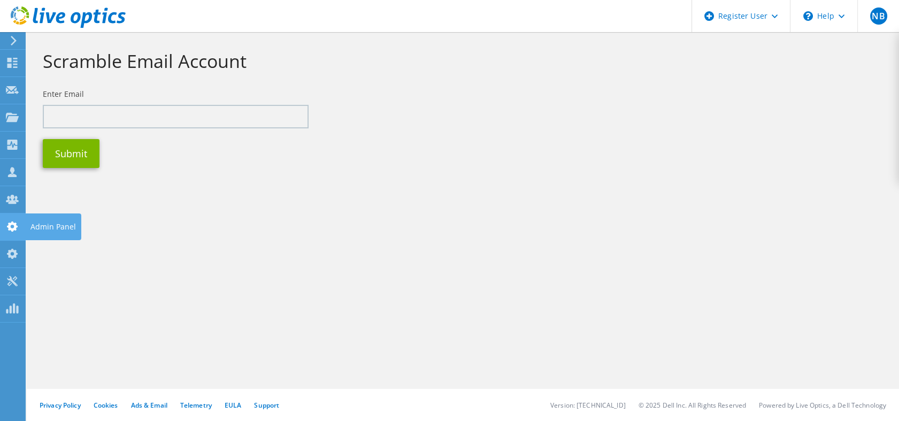
click at [9, 232] on div at bounding box center [12, 228] width 13 height 12
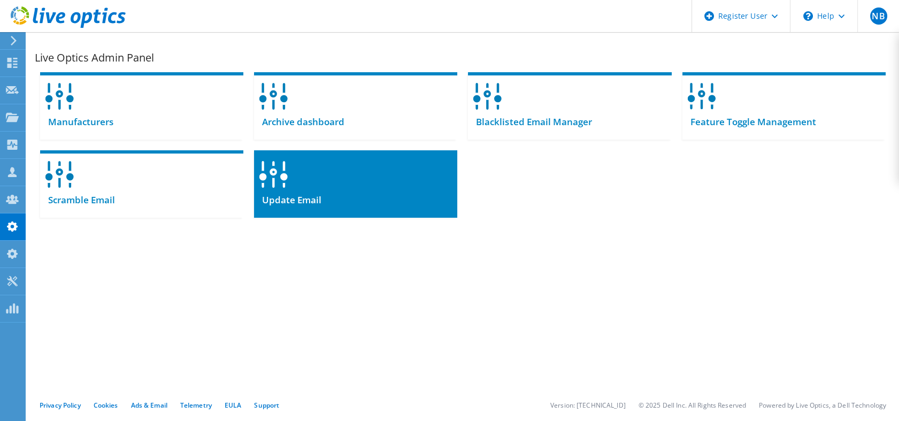
click at [349, 195] on div "Update Email" at bounding box center [355, 204] width 203 height 26
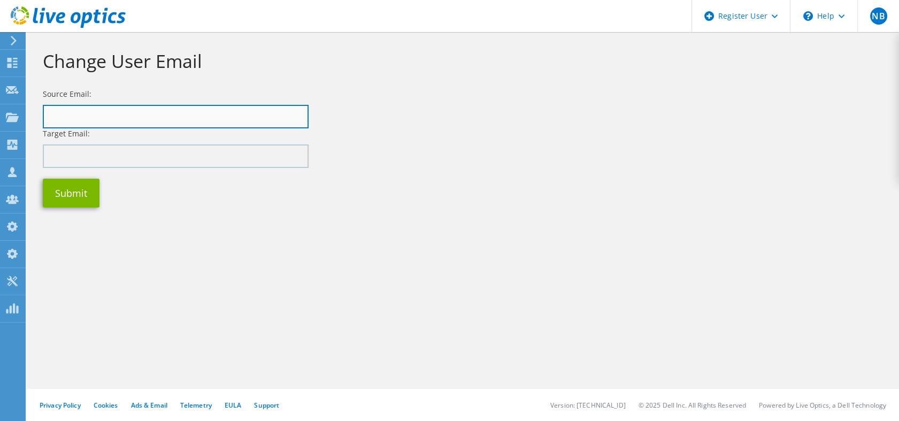
paste input "rodrigo.perrucho@unitech-rio.com.br"
click at [168, 124] on input "rodrigo.perrucho@unitech-rio.com.br" at bounding box center [176, 117] width 266 height 24
type input "rodrigo.perrucho@unitech-rio.com.br"
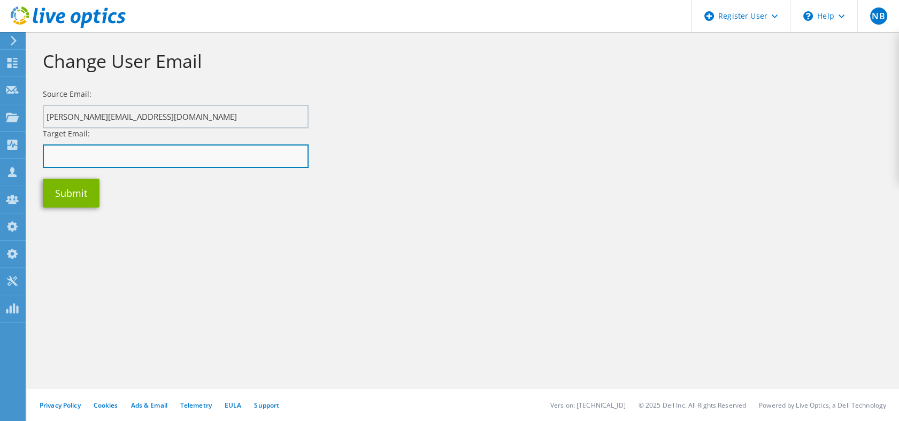
paste input "rodrigo.perrucho@unitech.inf.br"
click at [170, 165] on input "rodrigo.perrucho@unitech.inf.br" at bounding box center [176, 156] width 266 height 24
type input "rodrigo.perrucho@unitech.inf.br"
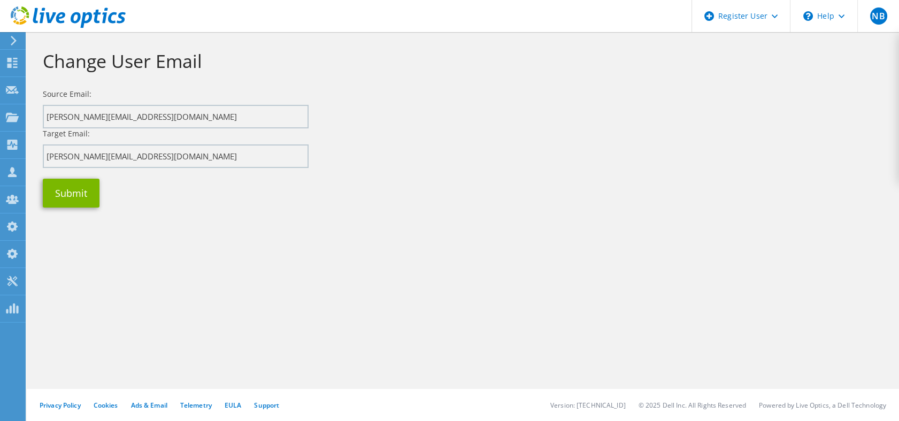
click at [77, 325] on div "Change User Email Source Email: rodrigo.perrucho@unitech-rio.com.br Target Emai…" at bounding box center [463, 226] width 872 height 389
click at [82, 196] on button "Submit" at bounding box center [71, 193] width 57 height 29
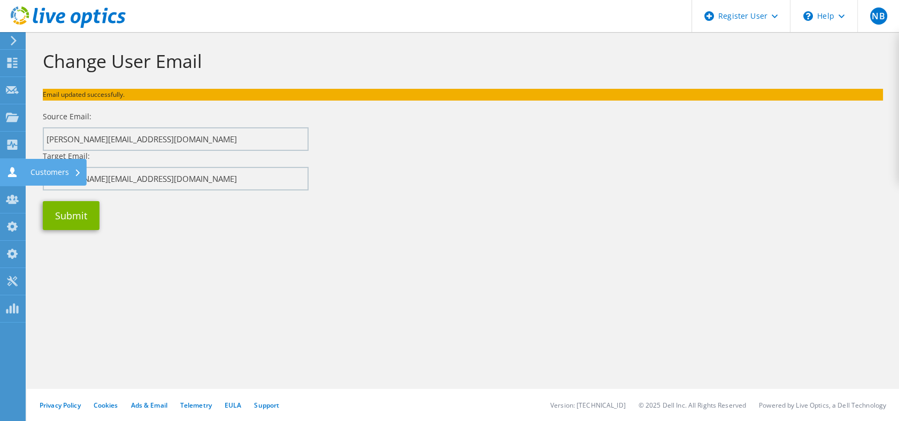
click at [11, 174] on use at bounding box center [12, 172] width 9 height 10
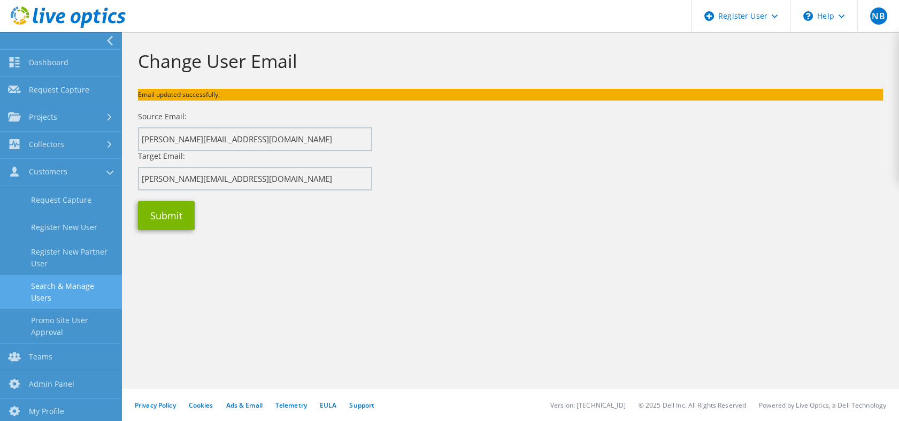
click at [79, 287] on link "Search & Manage Users" at bounding box center [61, 292] width 122 height 34
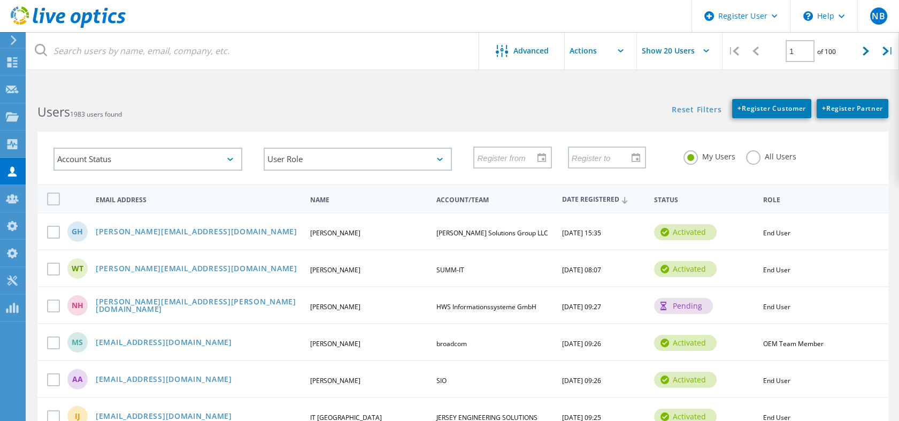
click at [574, 90] on div "Reset Filters + Register Customer + Register Partner Show Filters" at bounding box center [680, 103] width 436 height 30
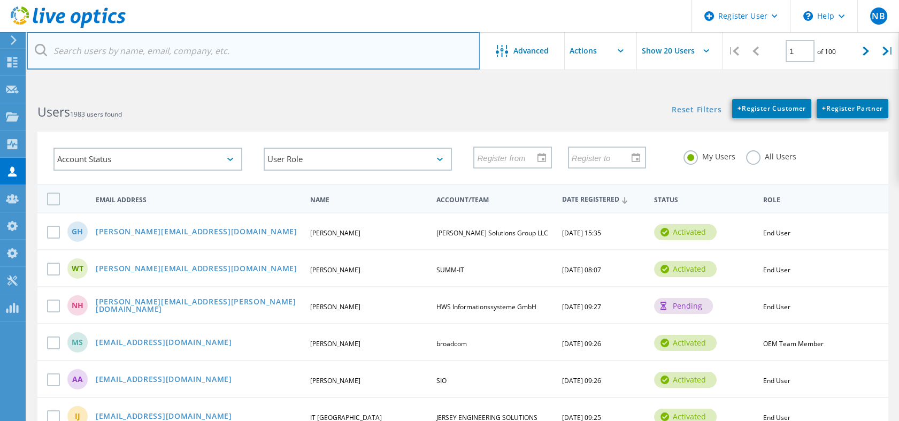
paste input "fernando.garganta@unitech"
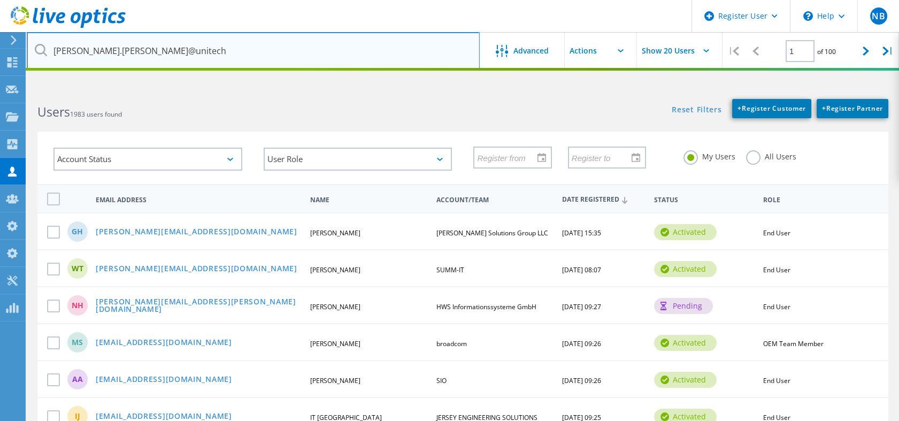
click at [251, 51] on input "fernando.garganta@unitech" at bounding box center [253, 50] width 453 height 37
type input "fernando.garganta@unitech"
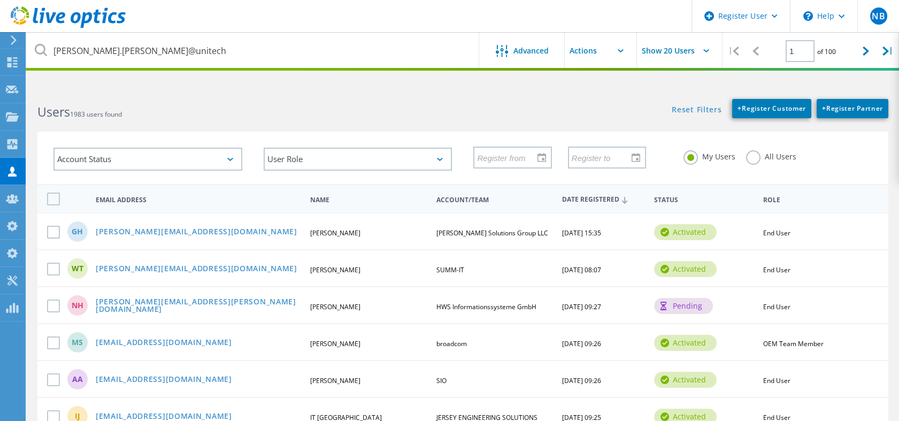
click at [757, 153] on label "All Users" at bounding box center [771, 155] width 50 height 10
click at [0, 0] on input "All Users" at bounding box center [0, 0] width 0 height 0
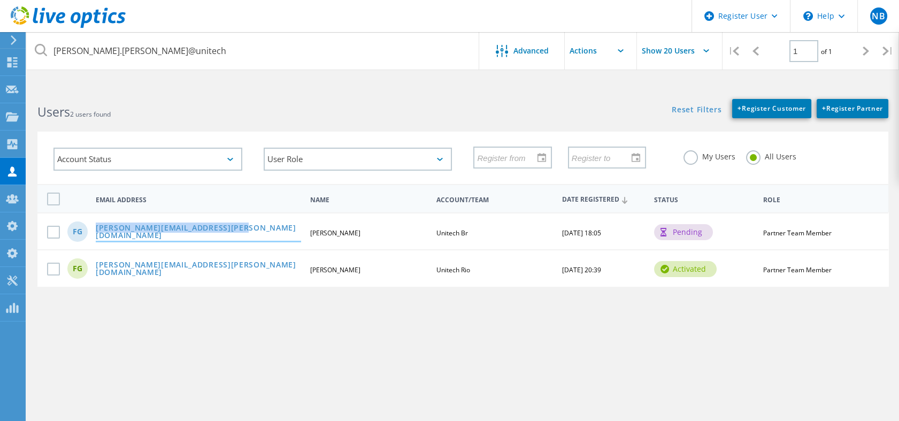
drag, startPoint x: 240, startPoint y: 230, endPoint x: 95, endPoint y: 231, distance: 144.9
click at [95, 231] on div "[PERSON_NAME][EMAIL_ADDRESS][PERSON_NAME][DOMAIN_NAME]" at bounding box center [198, 232] width 216 height 17
click at [241, 222] on div "FG fernando.garganta@unitech.inf.br Fernando Garganta Unitech Br 08/27/2025, 18…" at bounding box center [462, 230] width 850 height 37
drag, startPoint x: 241, startPoint y: 223, endPoint x: 158, endPoint y: 230, distance: 83.2
click at [158, 230] on div "FG fernando.garganta@unitech.inf.br Fernando Garganta Unitech Br 08/27/2025, 18…" at bounding box center [462, 230] width 850 height 37
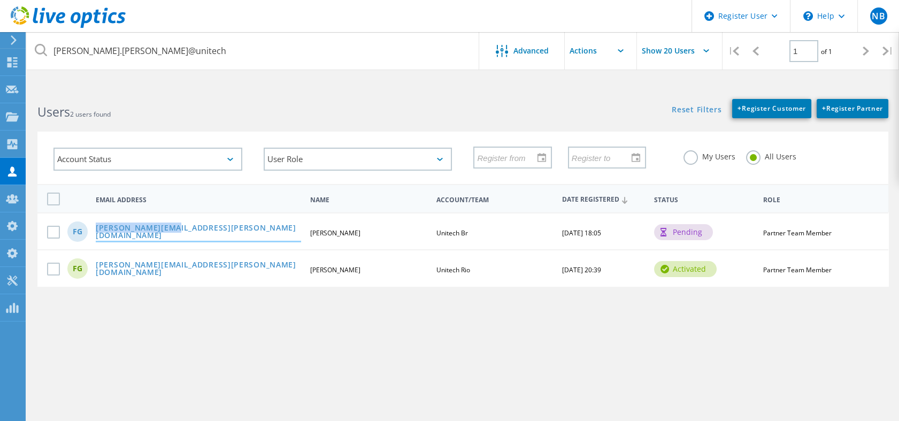
drag, startPoint x: 158, startPoint y: 230, endPoint x: 188, endPoint y: 231, distance: 30.5
click at [188, 231] on link "[PERSON_NAME][EMAIL_ADDRESS][PERSON_NAME][DOMAIN_NAME]" at bounding box center [198, 232] width 205 height 17
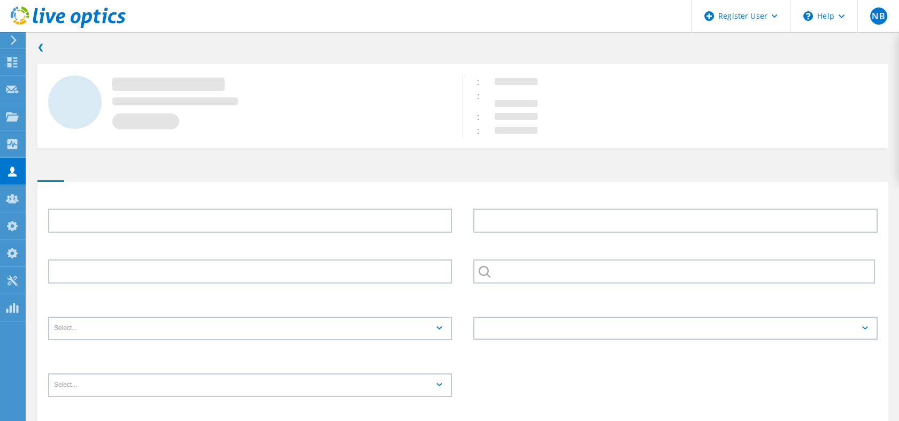
type input "Fernando"
type input "Garganta"
type input "Unitech Br"
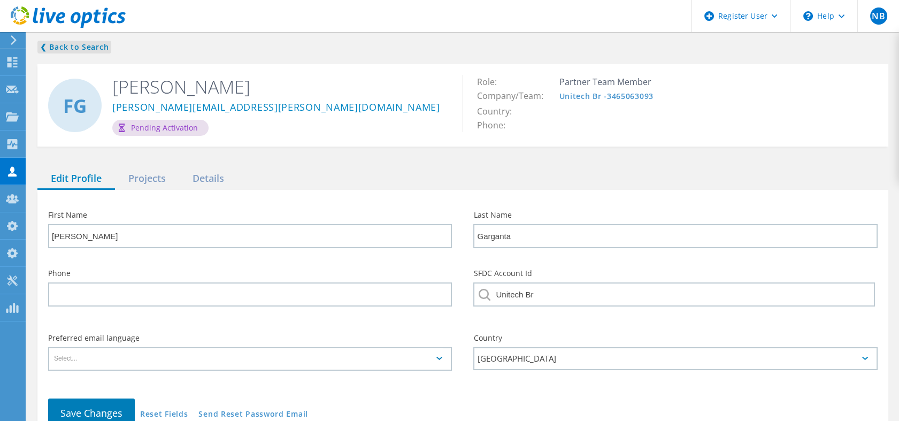
click at [91, 42] on link "❮ Back to Search" at bounding box center [74, 47] width 74 height 13
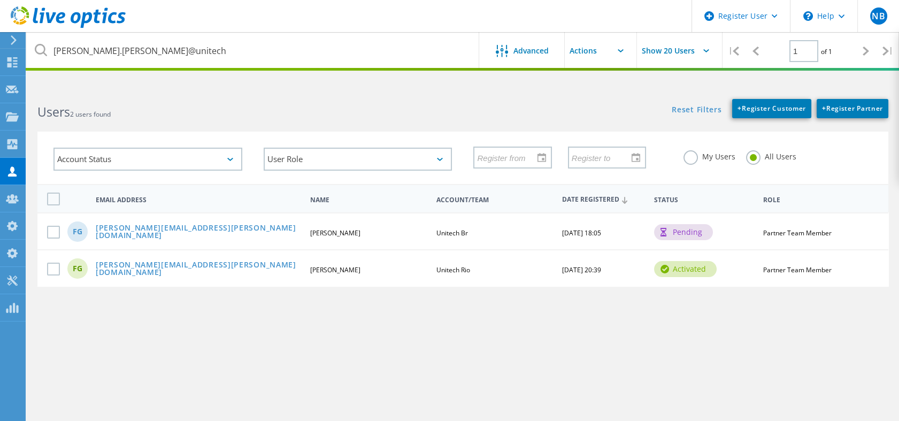
click at [236, 235] on div "fernando.garganta@unitech.inf.br" at bounding box center [198, 232] width 216 height 17
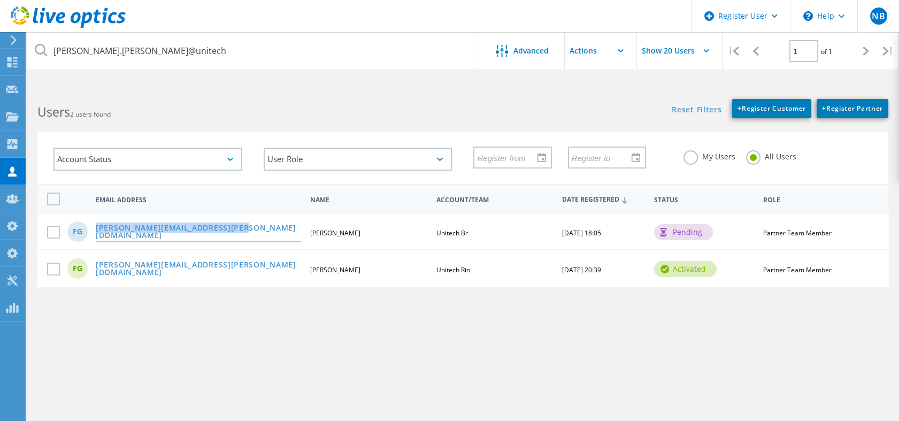
click at [96, 229] on div "fernando.garganta@unitech.inf.br" at bounding box center [198, 232] width 216 height 17
copy link "fernando.garganta@unitech.inf.br"
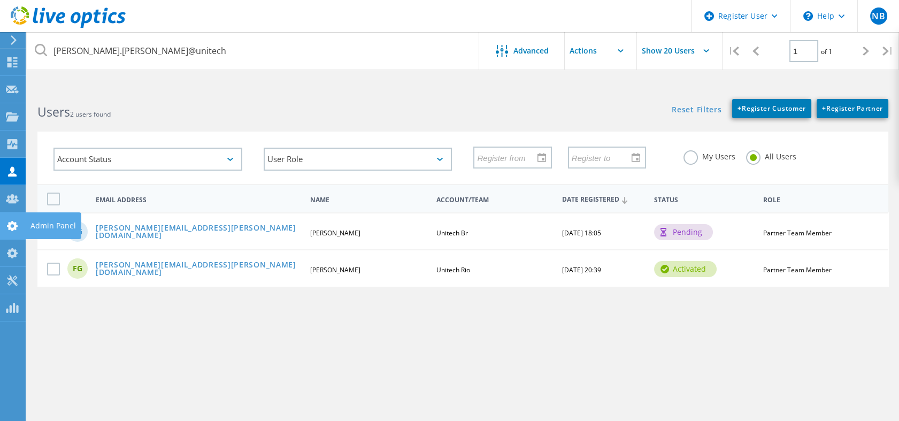
click at [9, 231] on div at bounding box center [12, 227] width 13 height 12
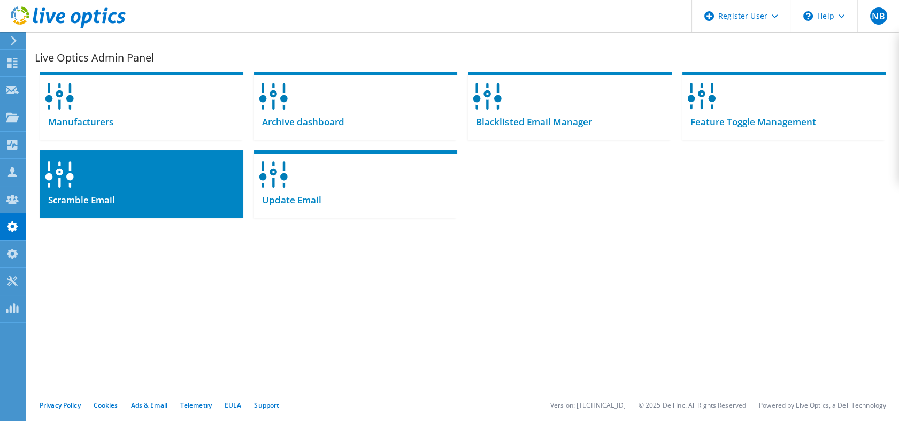
click at [184, 183] on div at bounding box center [141, 170] width 203 height 41
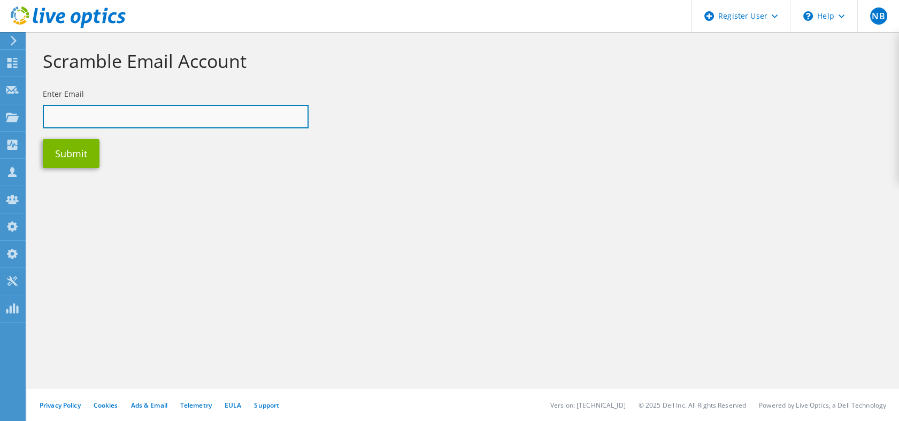
paste input "[PERSON_NAME][EMAIL_ADDRESS][PERSON_NAME][DOMAIN_NAME]"
drag, startPoint x: 0, startPoint y: 0, endPoint x: 206, endPoint y: 107, distance: 232.4
click at [206, 107] on input "text" at bounding box center [176, 117] width 266 height 24
type input "[PERSON_NAME][EMAIL_ADDRESS][PERSON_NAME][DOMAIN_NAME]"
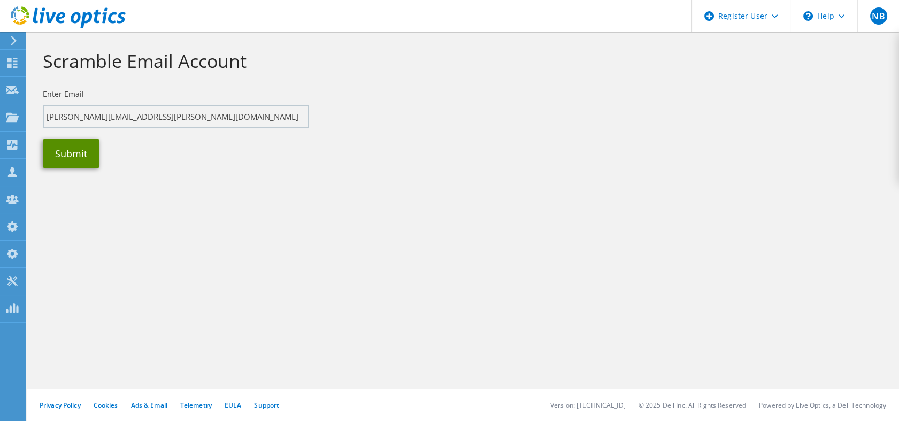
click at [92, 153] on button "Submit" at bounding box center [71, 153] width 57 height 29
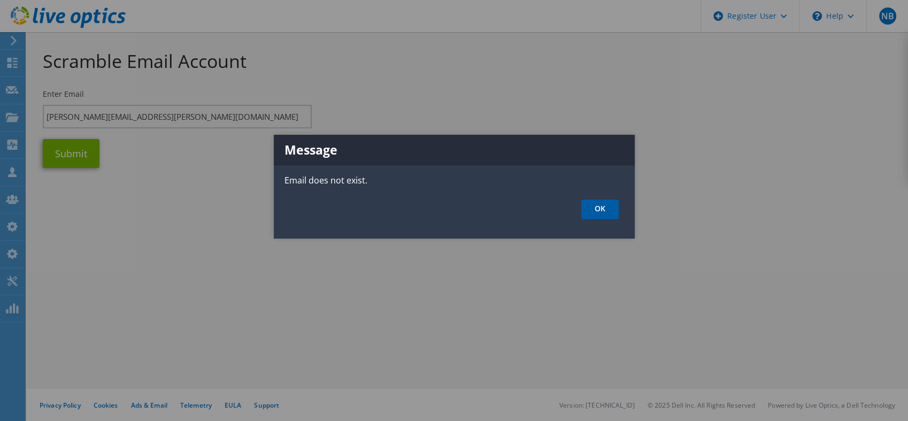
click at [594, 208] on link "OK" at bounding box center [599, 209] width 37 height 20
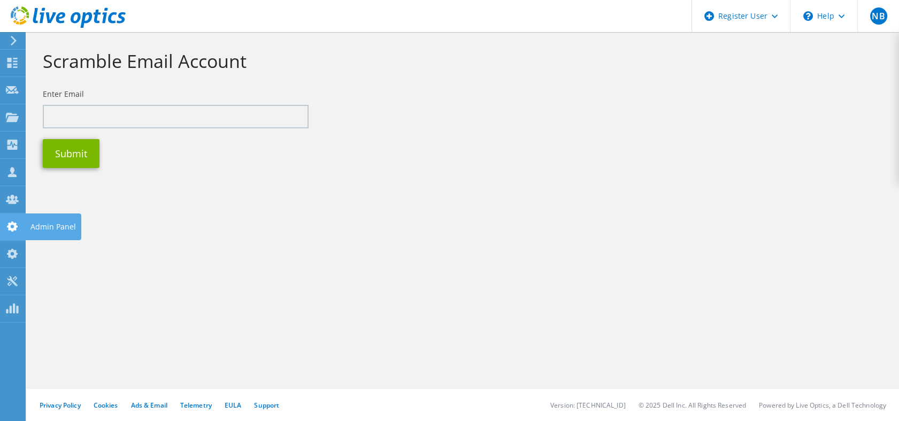
click at [13, 229] on use at bounding box center [12, 226] width 11 height 10
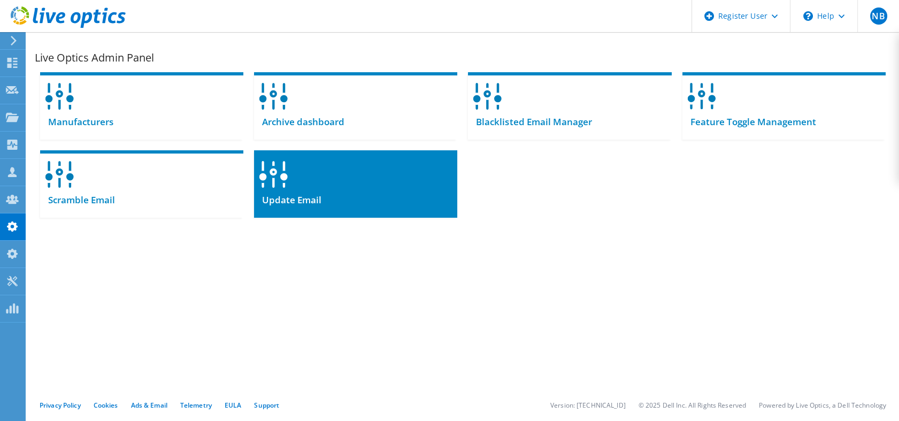
click at [393, 176] on div at bounding box center [355, 170] width 203 height 41
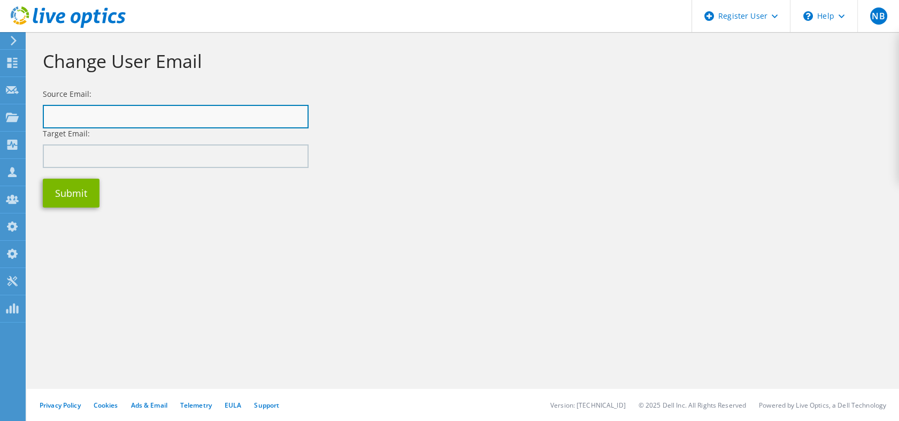
click at [195, 107] on input "text" at bounding box center [176, 117] width 266 height 24
paste input "fernando.garganta@unitech-rio.com.br"
type input "fernando.garganta@unitech-rio.com.br"
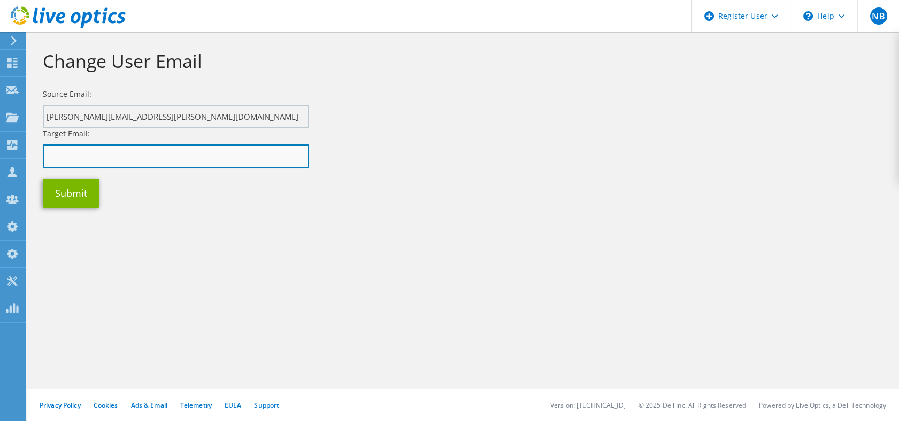
click at [175, 154] on input "text" at bounding box center [176, 156] width 266 height 24
paste input "fernando.garganta@unitech.inf.br"
type input "fernando.garganta@unitech.inf.br"
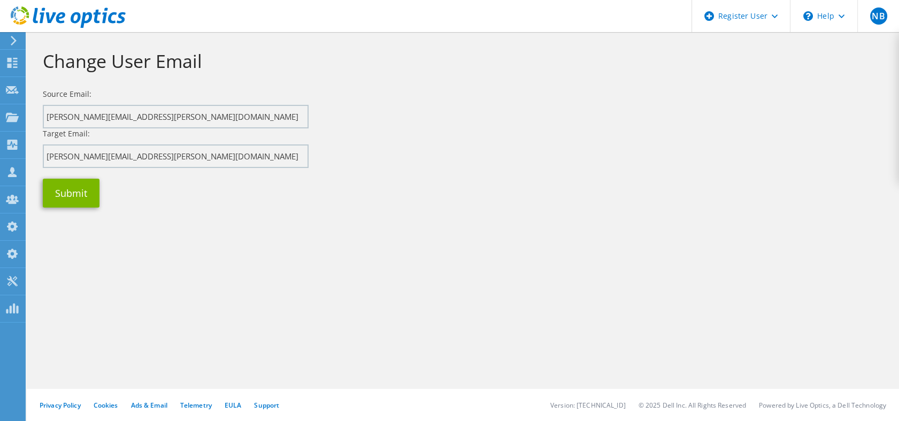
click at [63, 289] on div "Change User Email Source Email: fernando.garganta@unitech-rio.com.br Target Ema…" at bounding box center [463, 226] width 872 height 389
click at [68, 188] on button "Submit" at bounding box center [71, 193] width 57 height 29
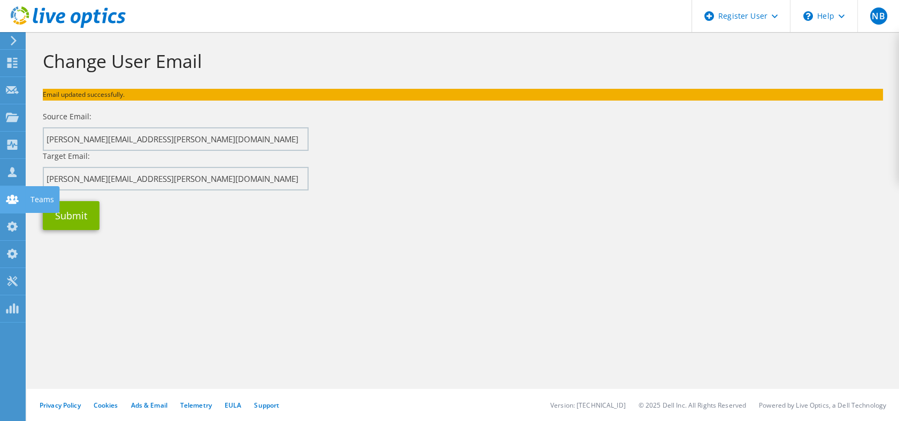
click at [15, 204] on div at bounding box center [12, 201] width 13 height 12
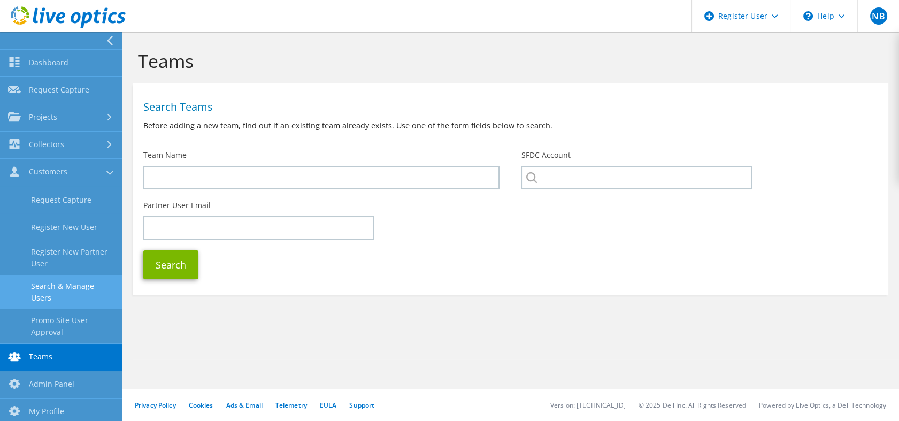
click at [73, 284] on link "Search & Manage Users" at bounding box center [61, 292] width 122 height 34
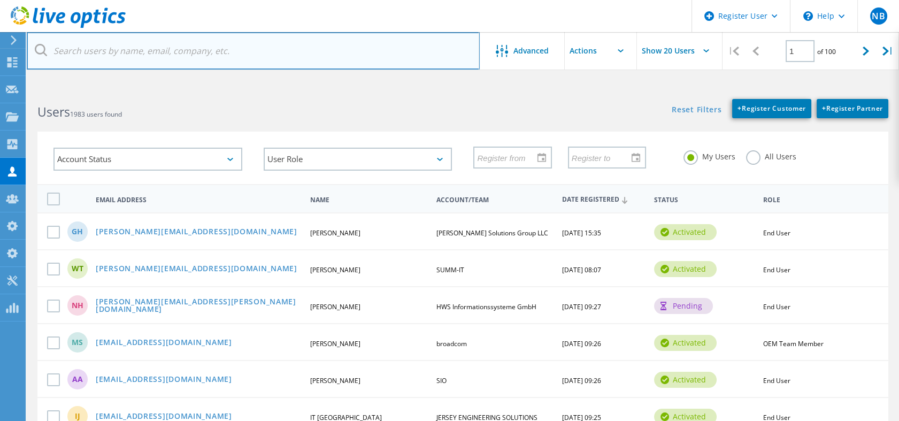
click at [233, 45] on input "text" at bounding box center [253, 50] width 453 height 37
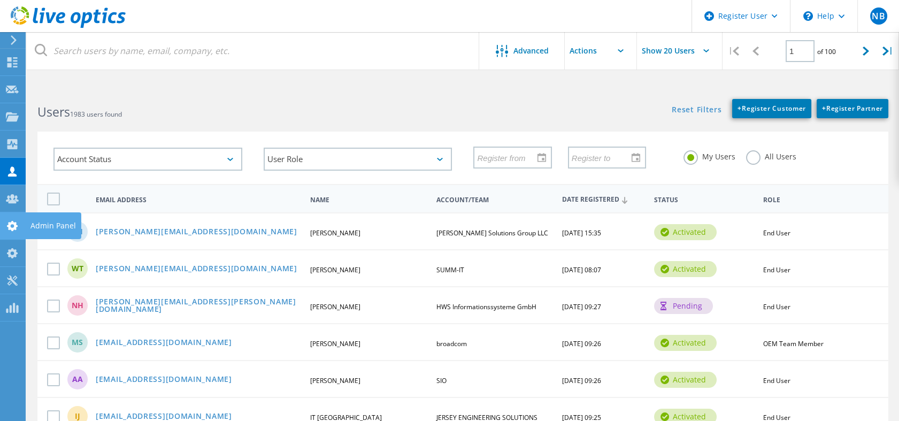
click at [15, 222] on use at bounding box center [12, 226] width 11 height 10
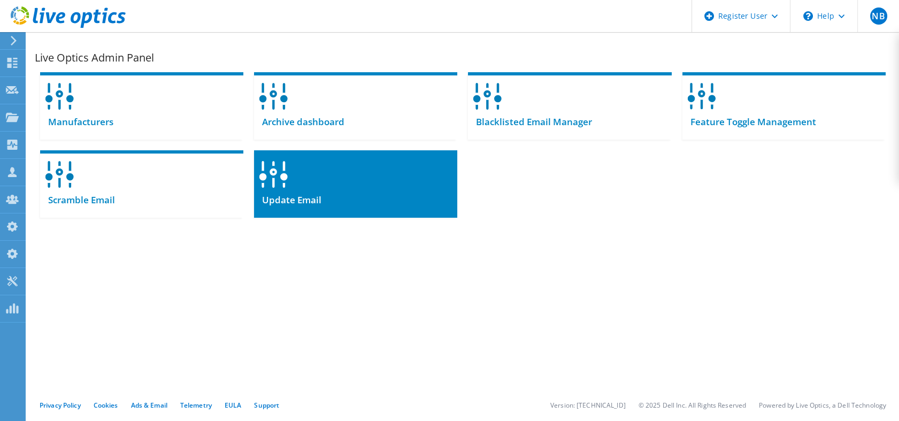
drag, startPoint x: 0, startPoint y: 0, endPoint x: 322, endPoint y: 173, distance: 365.7
click at [322, 173] on div at bounding box center [355, 170] width 203 height 41
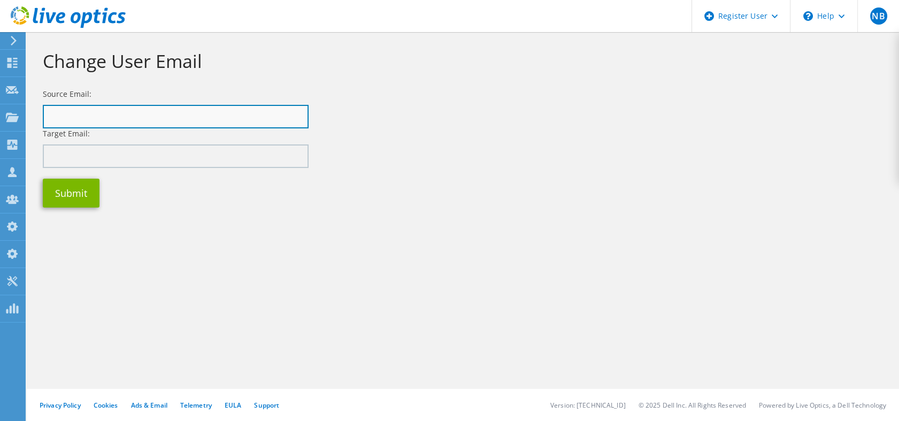
click at [216, 126] on input "text" at bounding box center [176, 117] width 266 height 24
paste input "[EMAIL_ADDRESS][DOMAIN_NAME]"
type input "[EMAIL_ADDRESS][DOMAIN_NAME]"
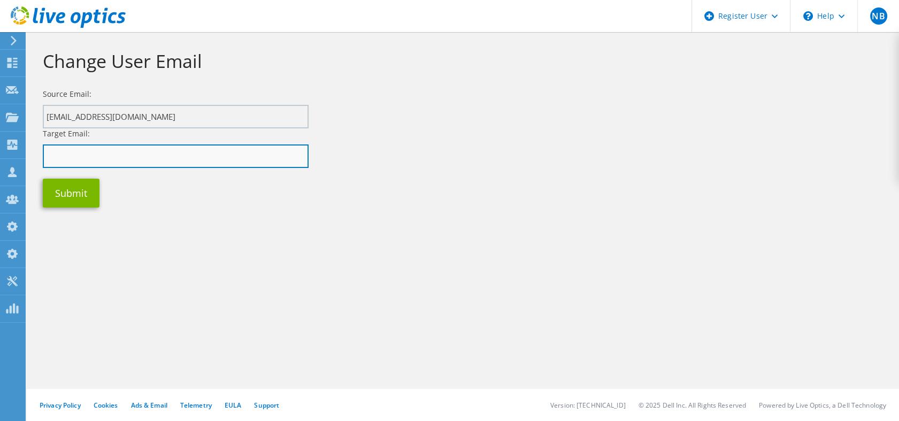
click at [184, 158] on input "text" at bounding box center [176, 156] width 266 height 24
paste input "[EMAIL_ADDRESS][DOMAIN_NAME]"
drag, startPoint x: 208, startPoint y: 154, endPoint x: 30, endPoint y: 167, distance: 179.0
click at [30, 167] on section "Change User Email Source Email: francisco.chagas@unitech-rio.com.br Target Emai…" at bounding box center [463, 149] width 872 height 234
paste input ".inf"
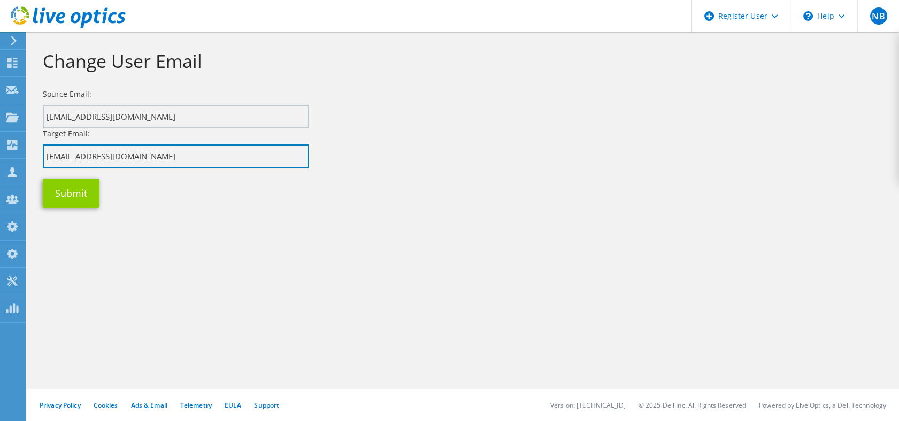
type input "[EMAIL_ADDRESS][DOMAIN_NAME]"
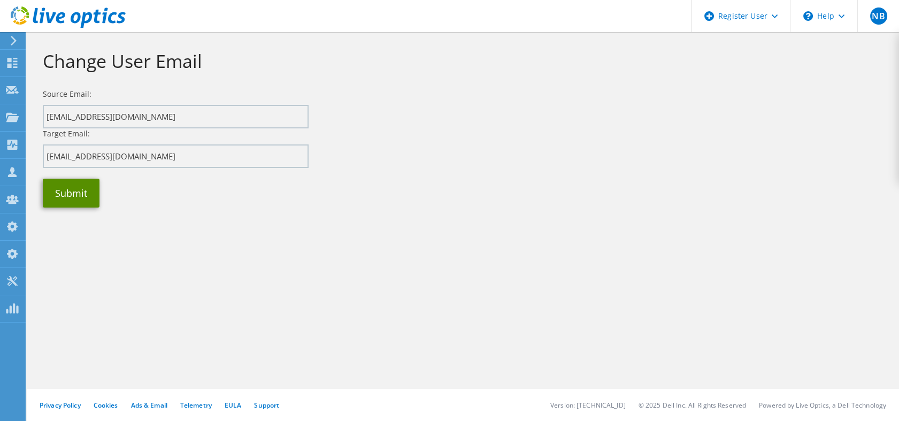
click at [83, 204] on button "Submit" at bounding box center [71, 193] width 57 height 29
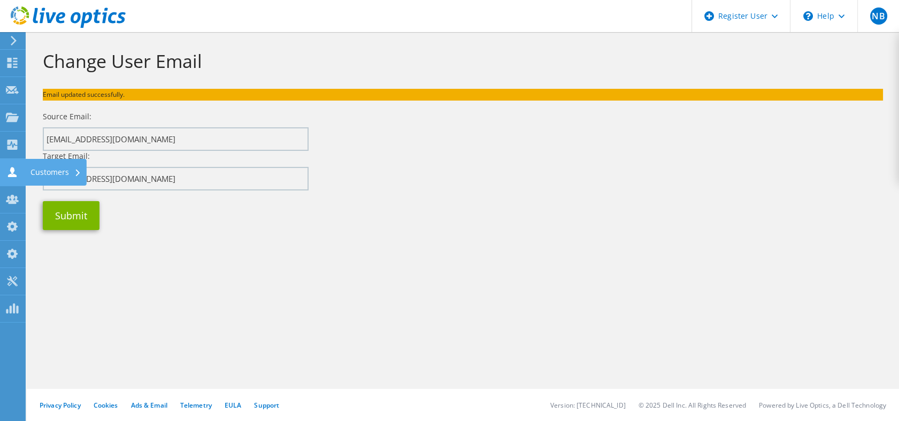
click at [15, 173] on icon at bounding box center [12, 172] width 13 height 10
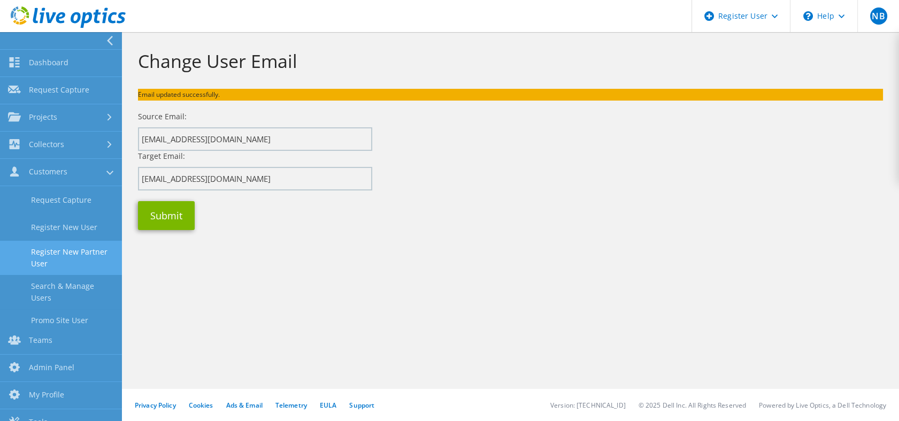
click at [94, 242] on link "Register New Partner User" at bounding box center [61, 258] width 122 height 34
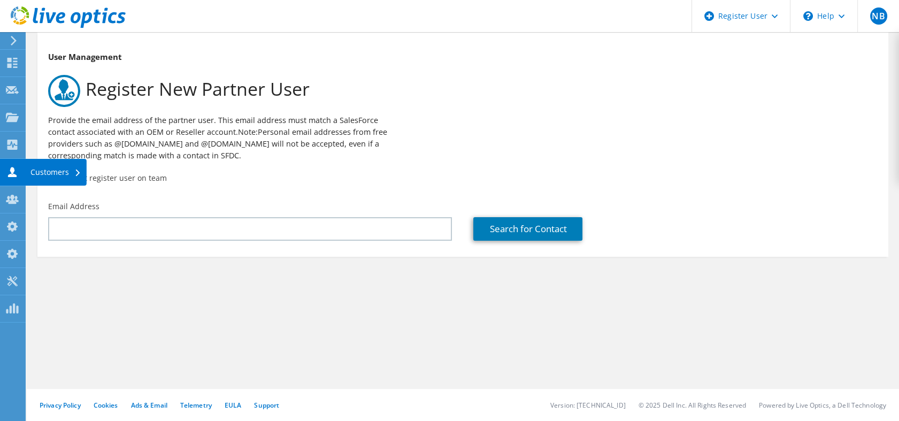
click at [14, 172] on icon at bounding box center [12, 172] width 13 height 10
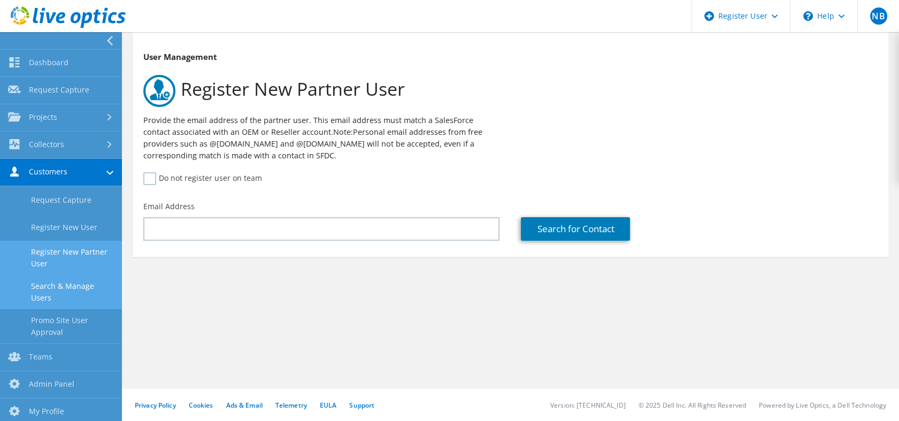
click at [70, 283] on link "Search & Manage Users" at bounding box center [61, 292] width 122 height 34
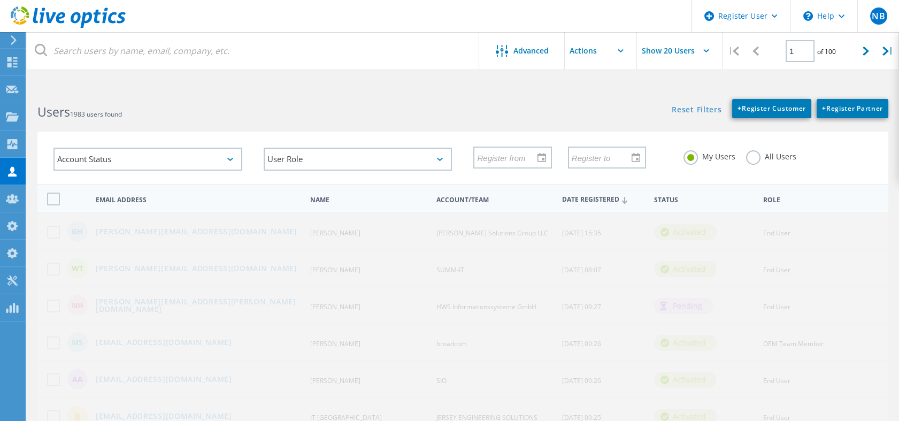
click at [440, 16] on header "Register User \n Help Explore Helpful Articles Contact Support NB Dell Admin Us…" at bounding box center [449, 16] width 899 height 32
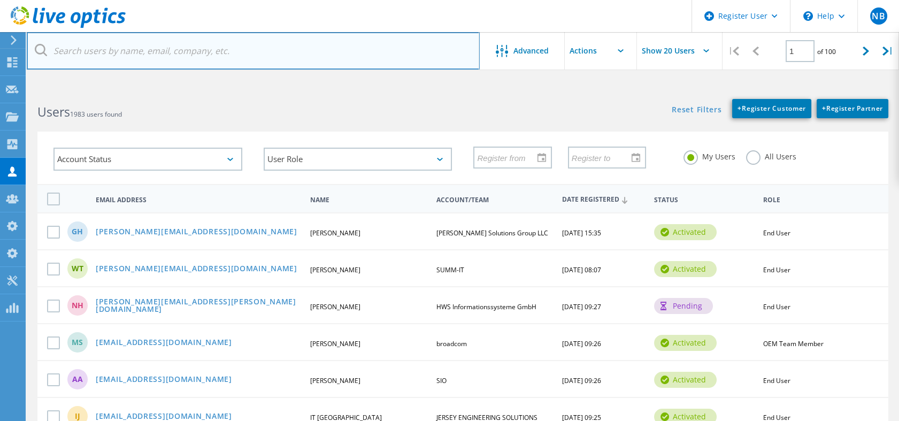
paste input "roberto.muller@unitech"
click at [282, 51] on input "roberto.muller@unitech" at bounding box center [253, 50] width 453 height 37
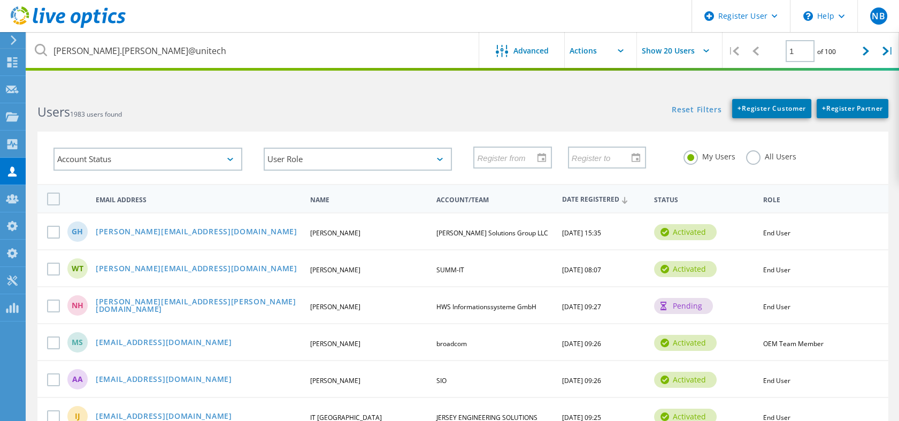
click at [749, 154] on label "All Users" at bounding box center [771, 155] width 50 height 10
click at [0, 0] on input "All Users" at bounding box center [0, 0] width 0 height 0
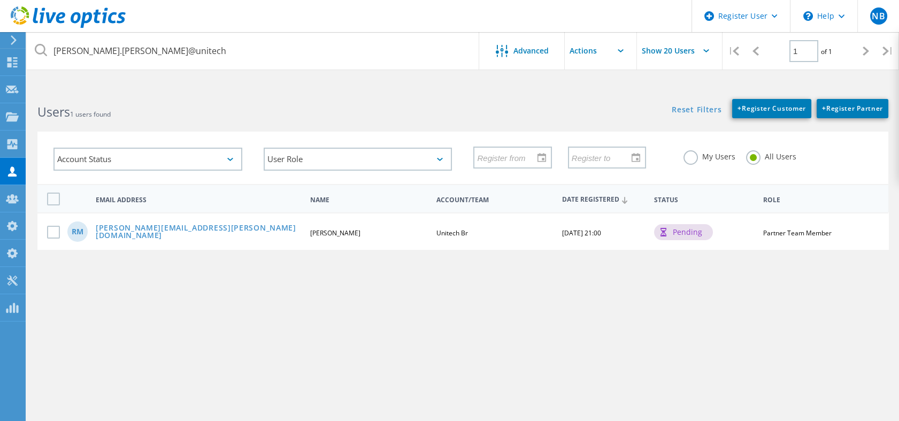
click at [614, 305] on div "roberto.muller@unitech Advanced Show 20 Users | 1 of 1 | Email Address First Na…" at bounding box center [463, 258] width 872 height 341
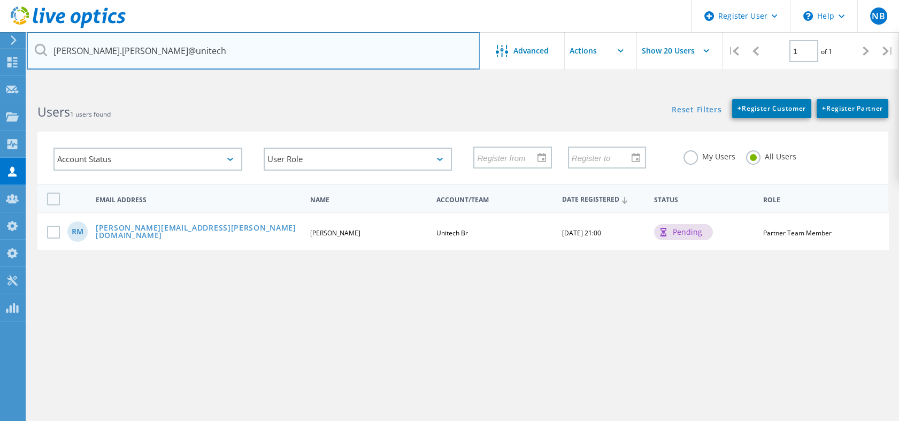
drag, startPoint x: 154, startPoint y: 43, endPoint x: 46, endPoint y: 52, distance: 108.9
click at [46, 52] on div "roberto.muller@unitech" at bounding box center [253, 50] width 452 height 37
paste input "jccl"
type input "jccl@unitech"
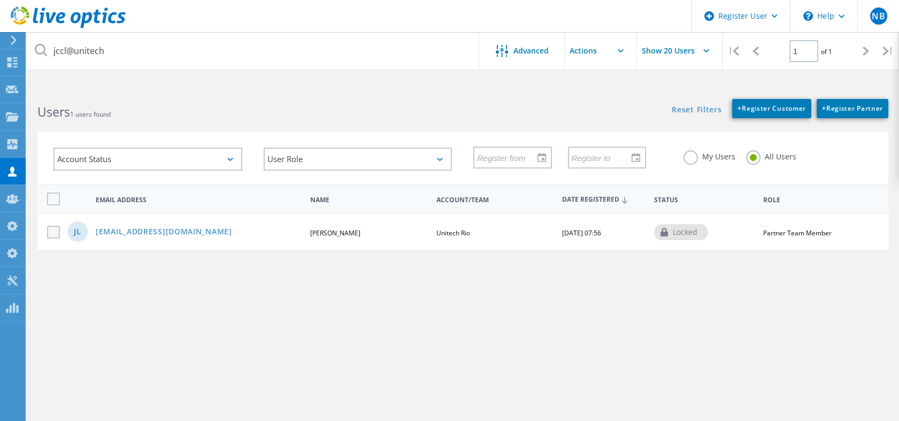
click at [55, 233] on label at bounding box center [55, 232] width 17 height 13
click at [0, 0] on input "checkbox" at bounding box center [0, 0] width 0 height 0
click at [589, 75] on div at bounding box center [600, 54] width 72 height 44
click at [594, 55] on input "text" at bounding box center [617, 50] width 107 height 37
click at [593, 115] on div "Disable Account" at bounding box center [618, 114] width 96 height 10
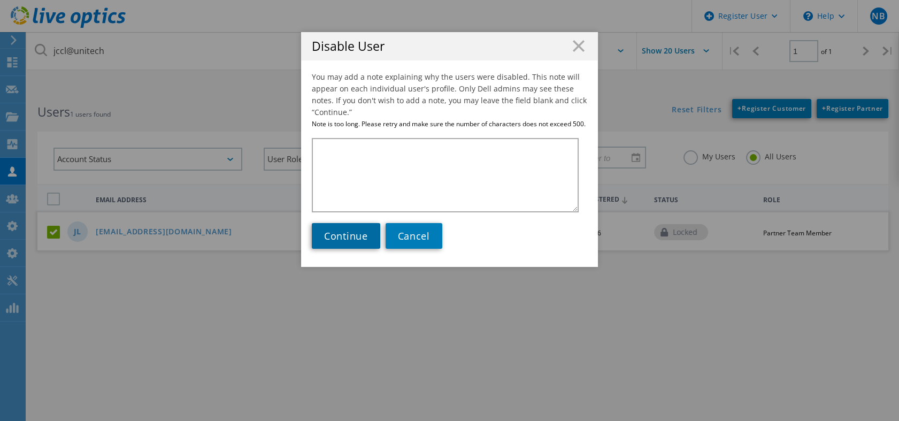
click at [352, 239] on span "Continue" at bounding box center [346, 235] width 44 height 13
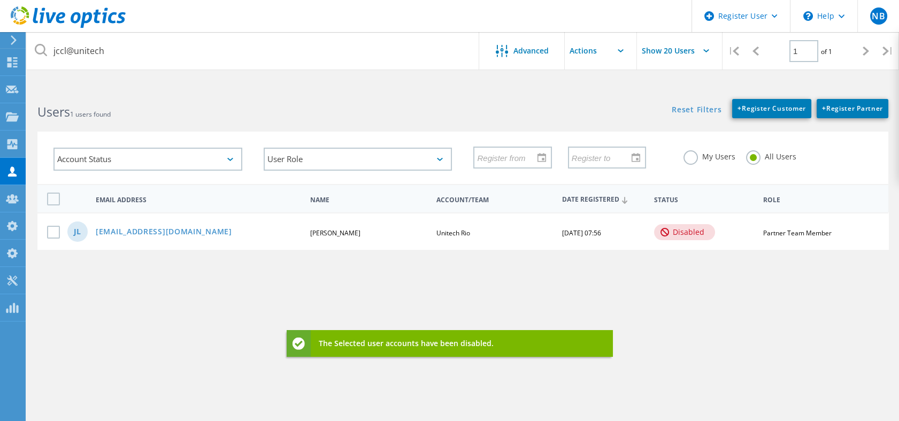
click at [53, 231] on label at bounding box center [55, 232] width 17 height 13
click at [0, 0] on input "checkbox" at bounding box center [0, 0] width 0 height 0
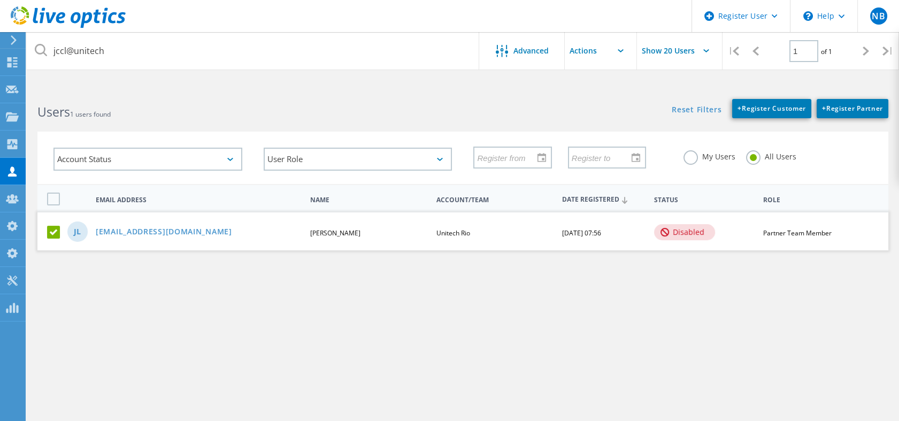
click at [585, 60] on input "text" at bounding box center [617, 50] width 107 height 37
click at [590, 98] on div "Enable Account" at bounding box center [618, 96] width 96 height 10
drag, startPoint x: 199, startPoint y: 227, endPoint x: 96, endPoint y: 233, distance: 103.9
click at [96, 233] on div "[EMAIL_ADDRESS][DOMAIN_NAME]" at bounding box center [198, 232] width 216 height 9
copy link "[EMAIL_ADDRESS][DOMAIN_NAME]"
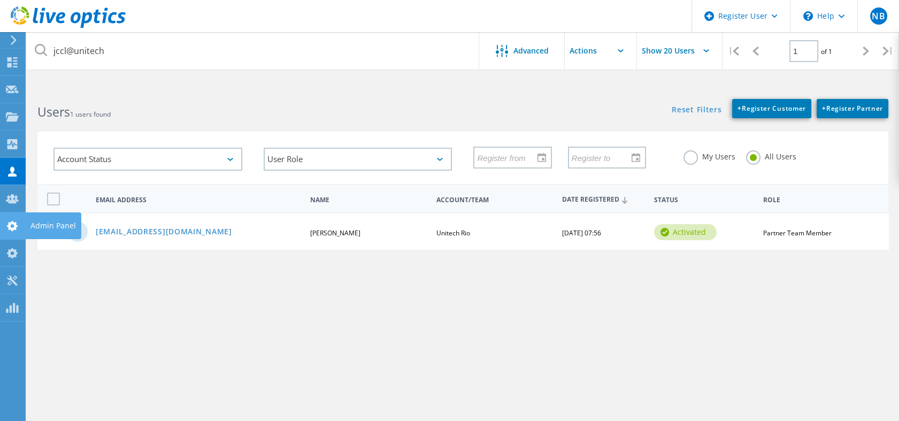
click at [10, 222] on icon at bounding box center [12, 226] width 13 height 10
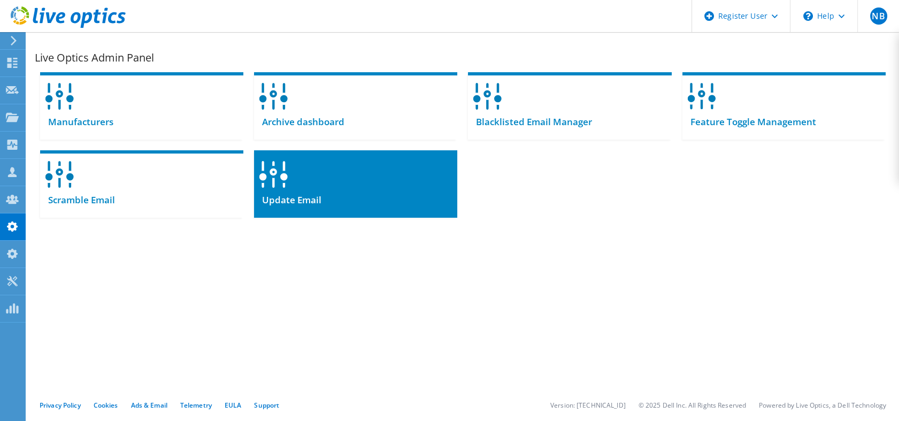
click at [287, 206] on div "Update Email" at bounding box center [355, 204] width 203 height 26
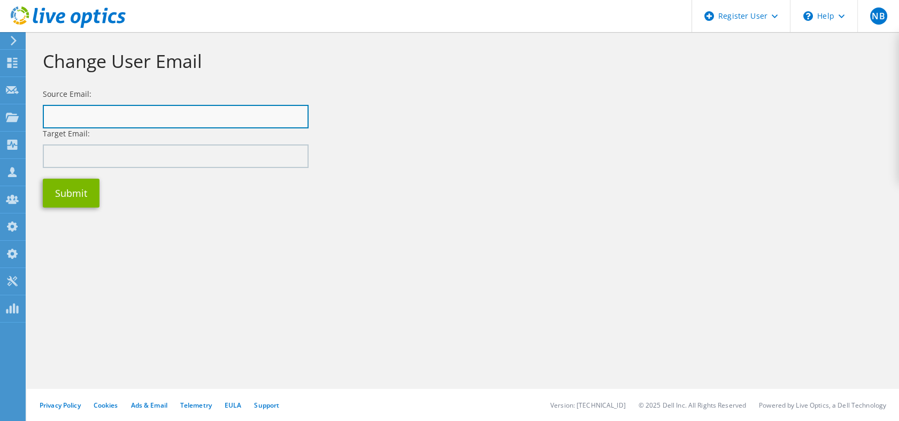
click at [154, 114] on input "text" at bounding box center [176, 117] width 266 height 24
paste input "[EMAIL_ADDRESS][DOMAIN_NAME]"
type input "[EMAIL_ADDRESS][DOMAIN_NAME]"
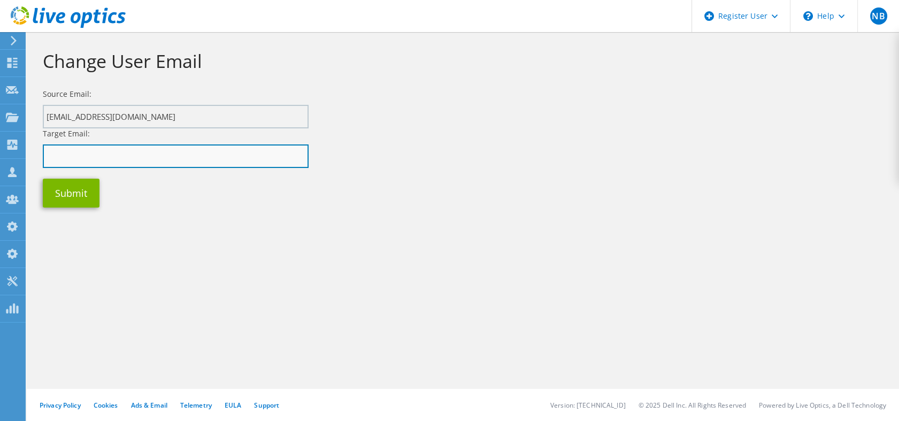
click at [68, 153] on input "text" at bounding box center [176, 156] width 266 height 24
paste input "[EMAIL_ADDRESS][DOMAIN_NAME]"
type input "[EMAIL_ADDRESS][DOMAIN_NAME]"
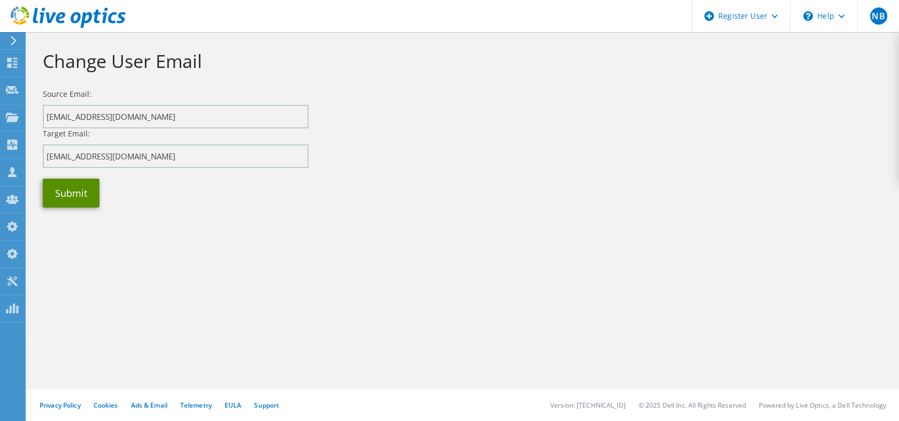
click at [69, 188] on button "Submit" at bounding box center [71, 193] width 57 height 29
